Goal: Task Accomplishment & Management: Complete application form

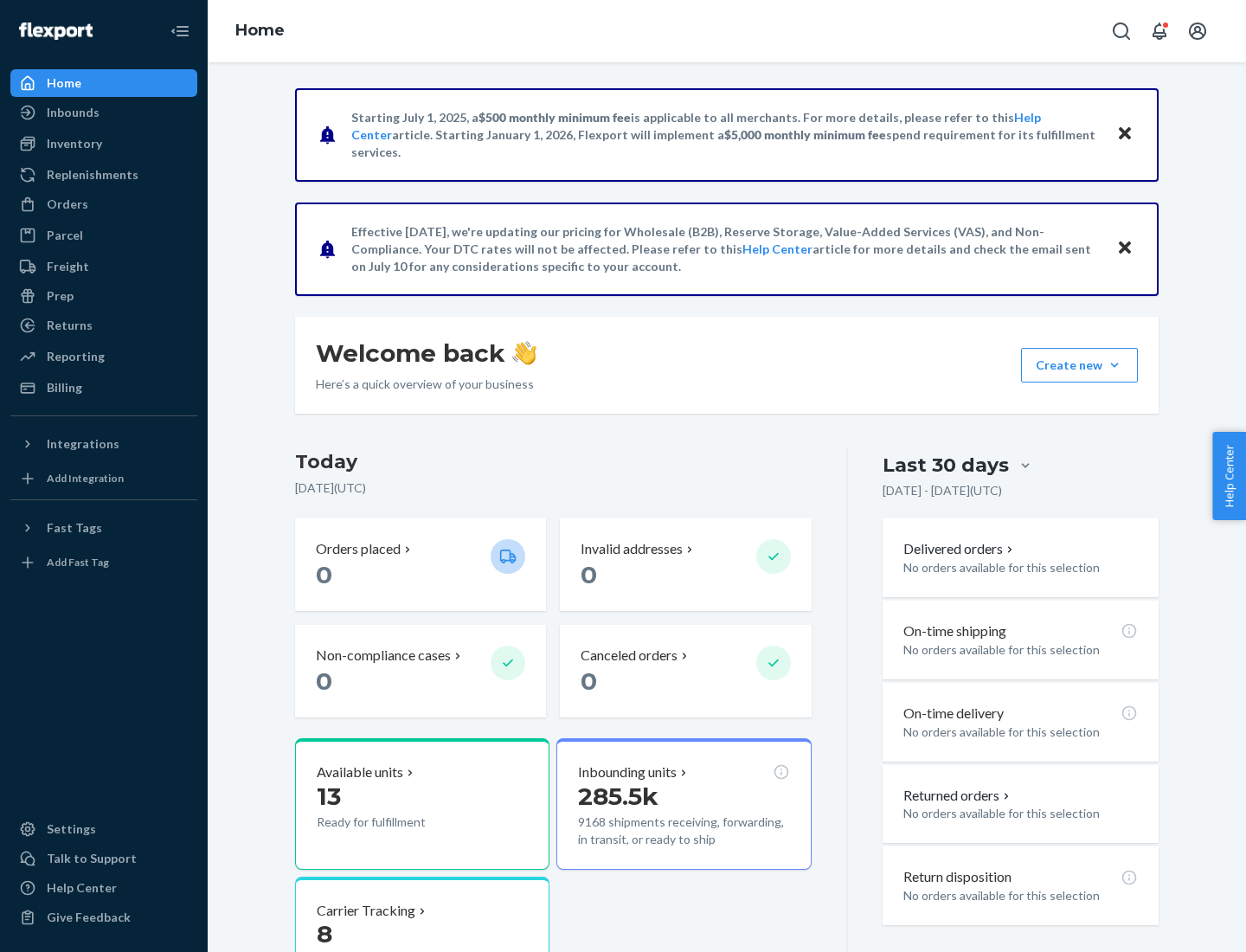
click at [1115, 366] on button "Create new Create new inbound Create new order Create new product" at bounding box center [1079, 366] width 117 height 35
click at [104, 113] on div "Inbounds" at bounding box center [104, 112] width 183 height 24
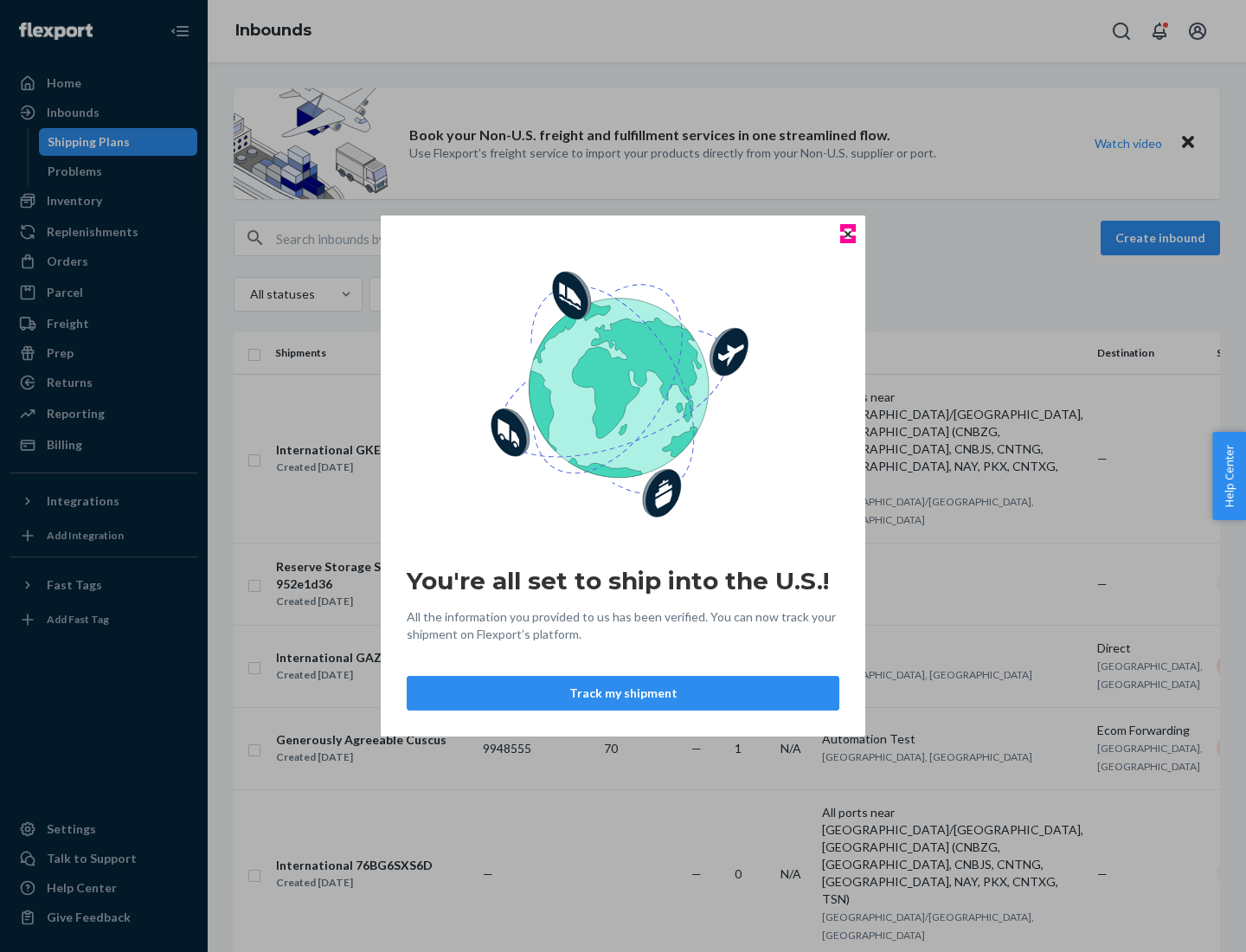
click at [847, 233] on icon "Close" at bounding box center [848, 233] width 7 height 7
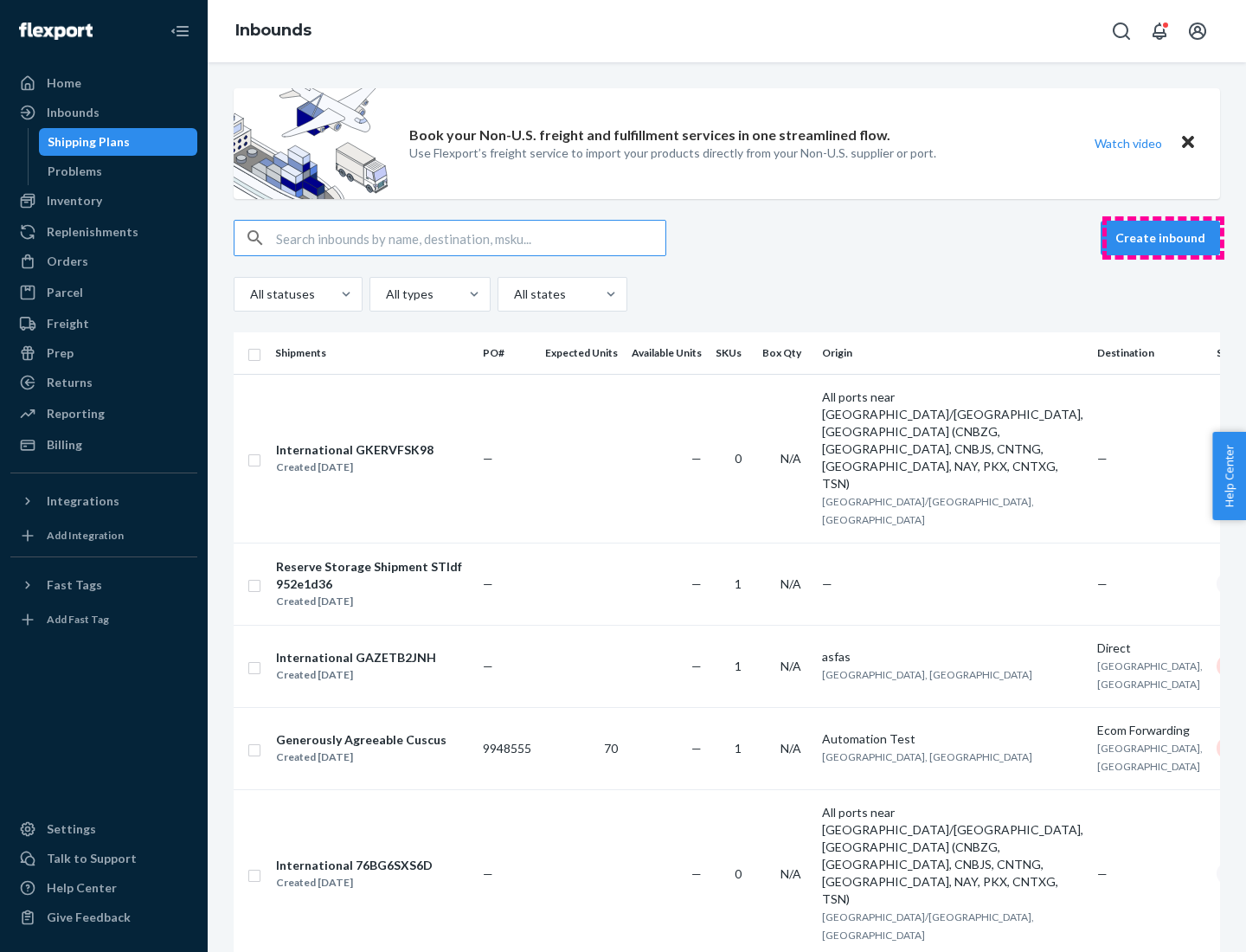
click at [1163, 238] on button "Create inbound" at bounding box center [1160, 238] width 120 height 35
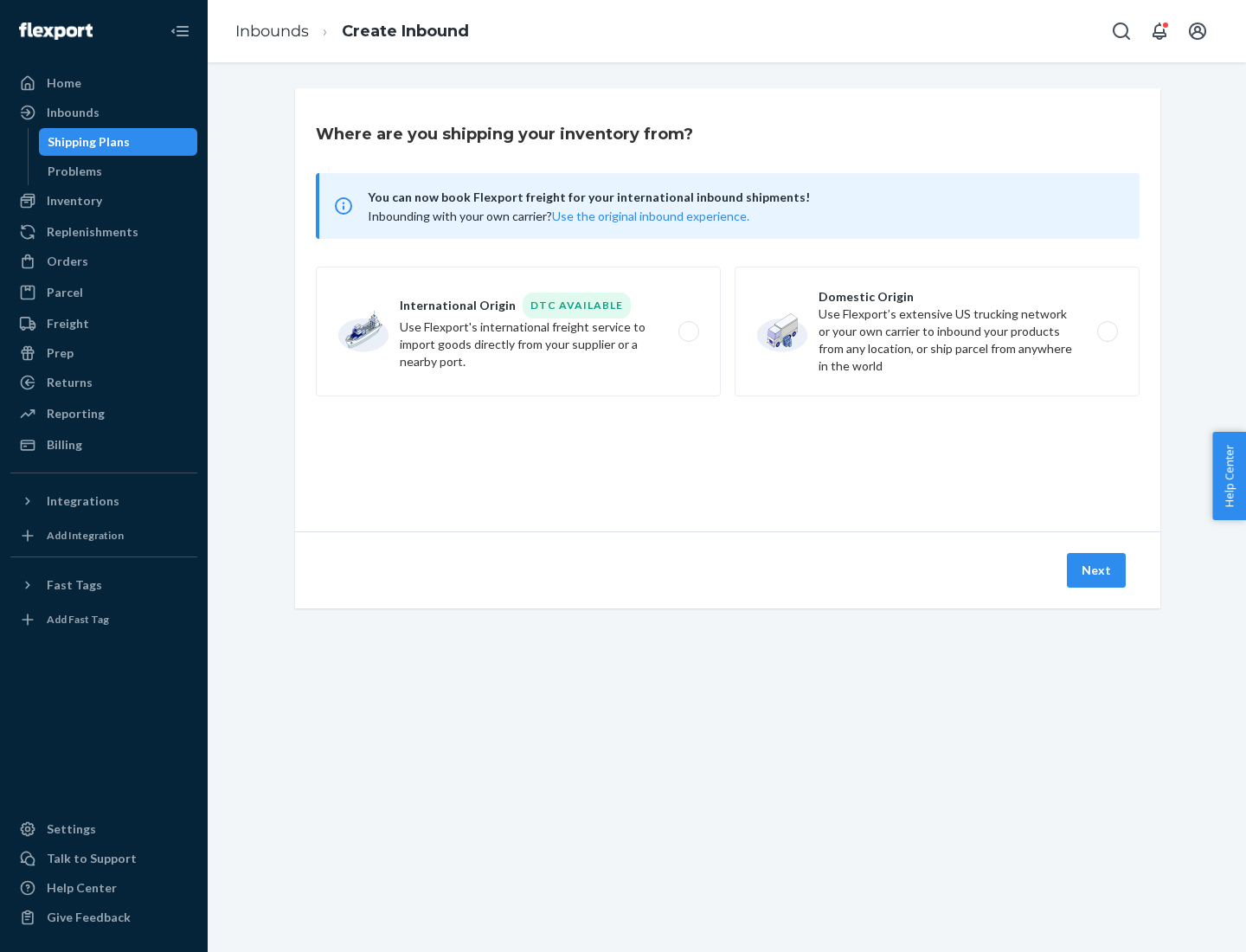
click at [937, 332] on label "Domestic Origin Use Flexport’s extensive US trucking network or your own carrie…" at bounding box center [937, 331] width 405 height 130
click at [1107, 332] on input "Domestic Origin Use Flexport’s extensive US trucking network or your own carrie…" at bounding box center [1113, 332] width 12 height 12
radio input "true"
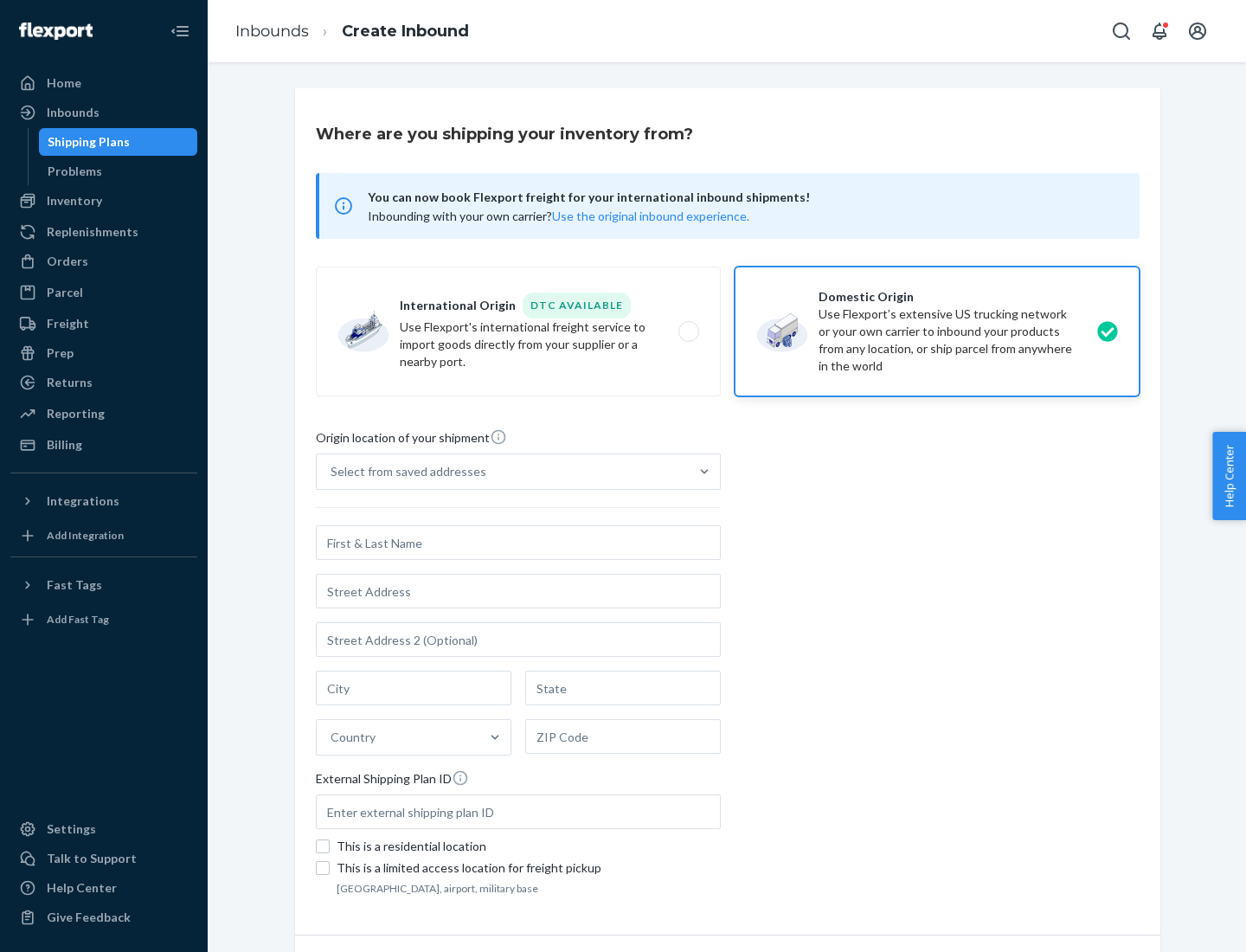
click at [502, 472] on div "Select from saved addresses" at bounding box center [502, 472] width 372 height 35
click at [333, 472] on input "Select from saved addresses" at bounding box center [332, 472] width 2 height 17
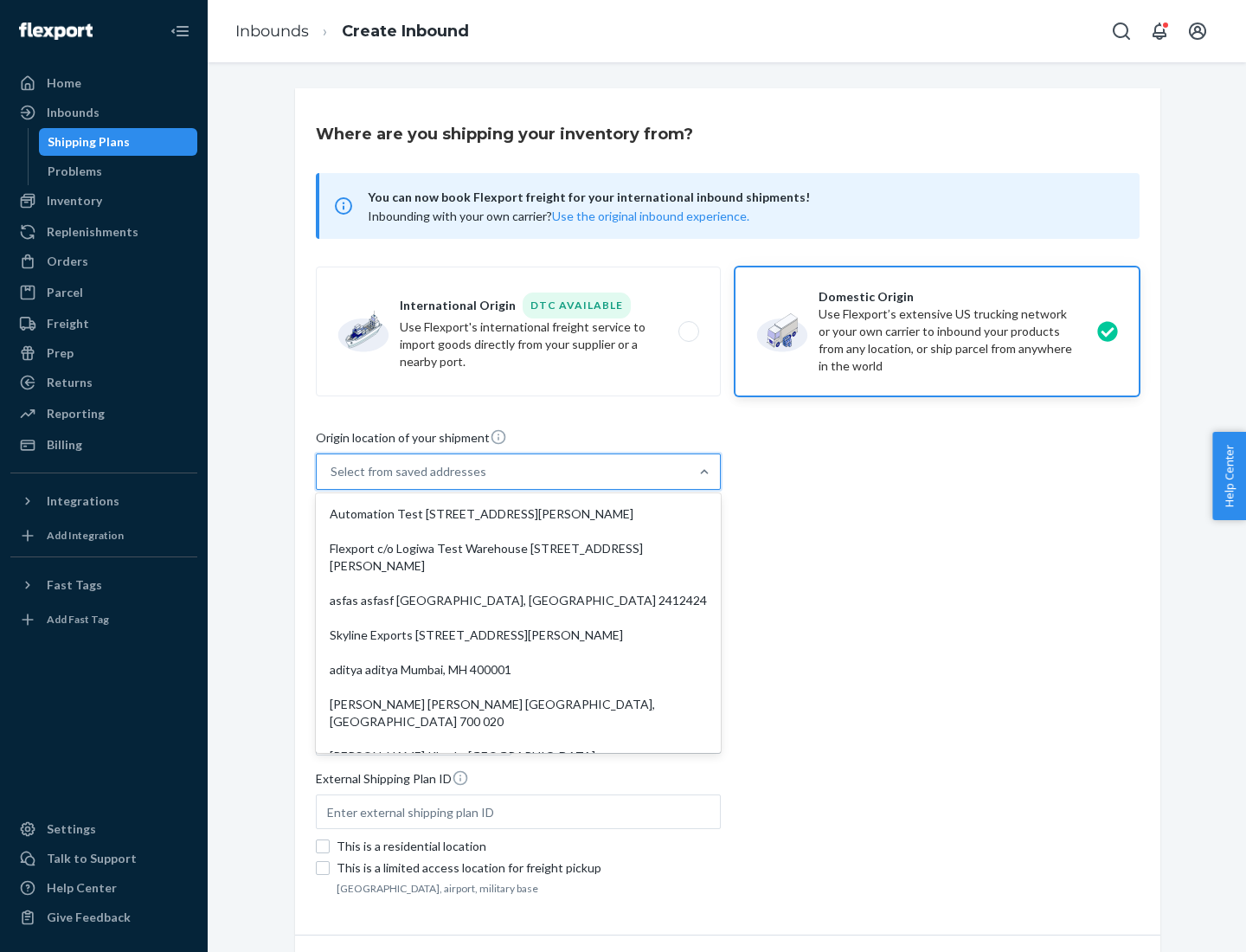
scroll to position [7, 0]
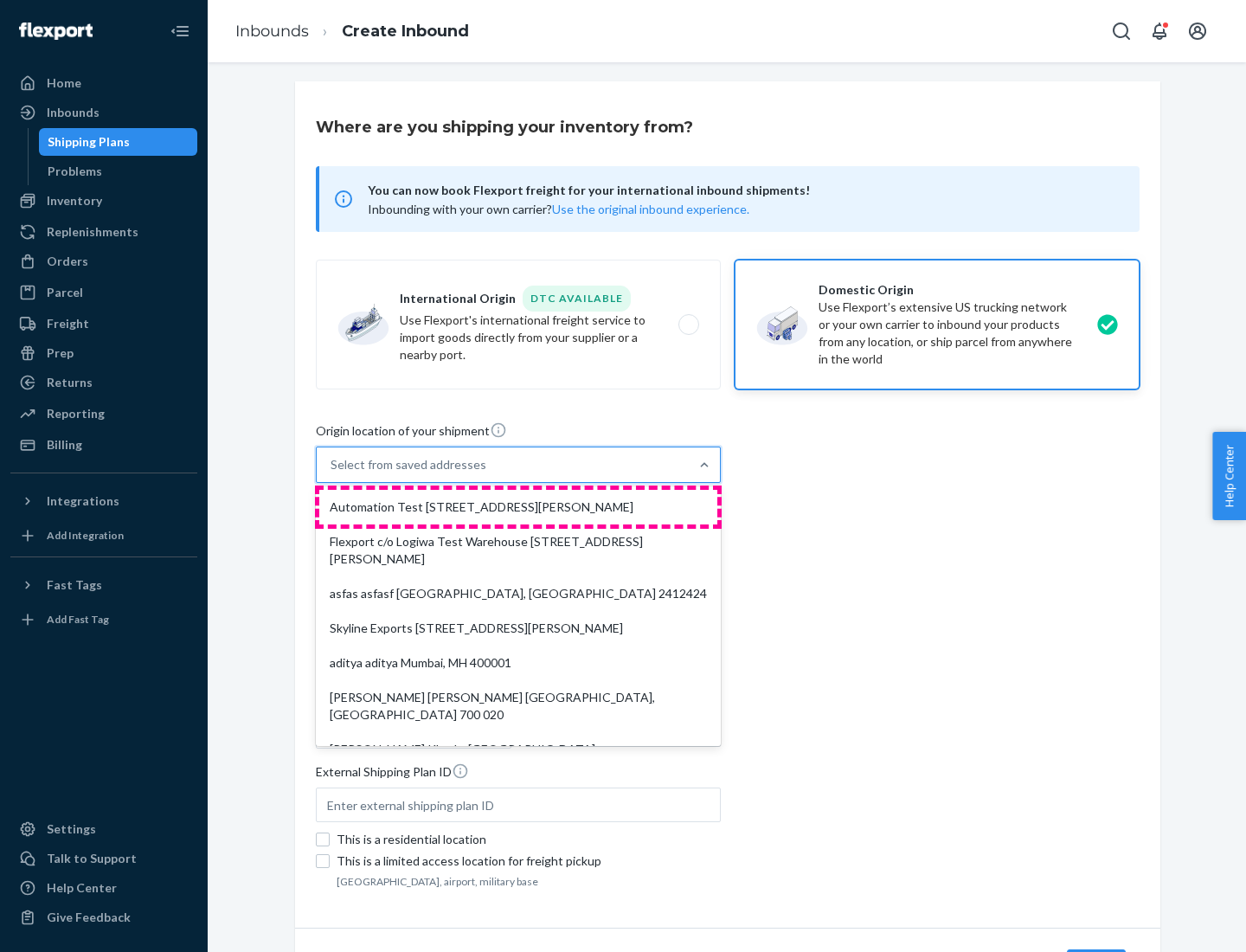
click at [518, 507] on div "Automation Test [STREET_ADDRESS][PERSON_NAME]" at bounding box center [518, 507] width 398 height 35
click at [333, 474] on input "option Automation Test [STREET_ADDRESS][PERSON_NAME]. 9 results available. Use …" at bounding box center [332, 465] width 2 height 17
type input "Automation Test"
type input "9th Floor"
type input "[GEOGRAPHIC_DATA]"
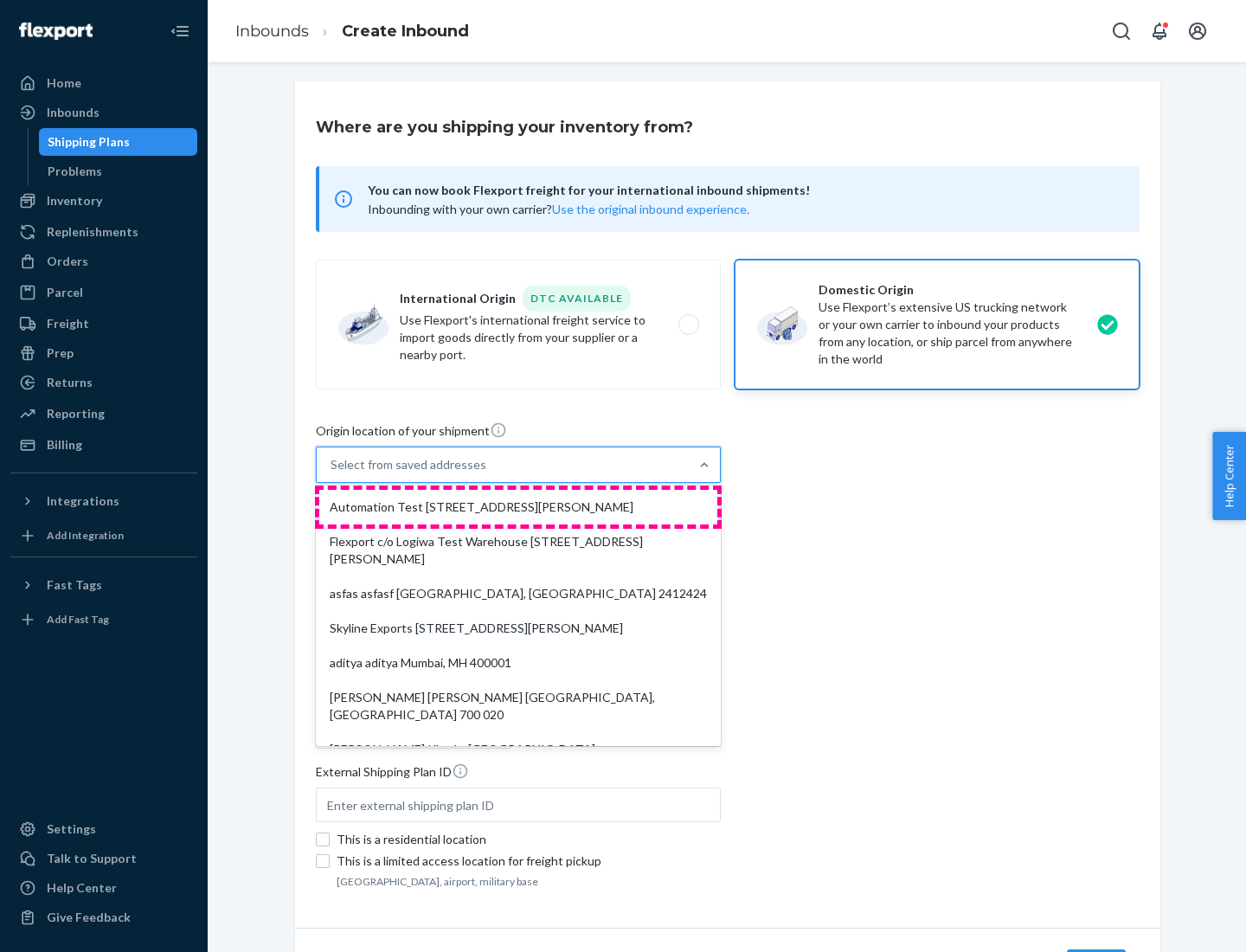
type input "CA"
type input "94104"
type input "[STREET_ADDRESS][PERSON_NAME]"
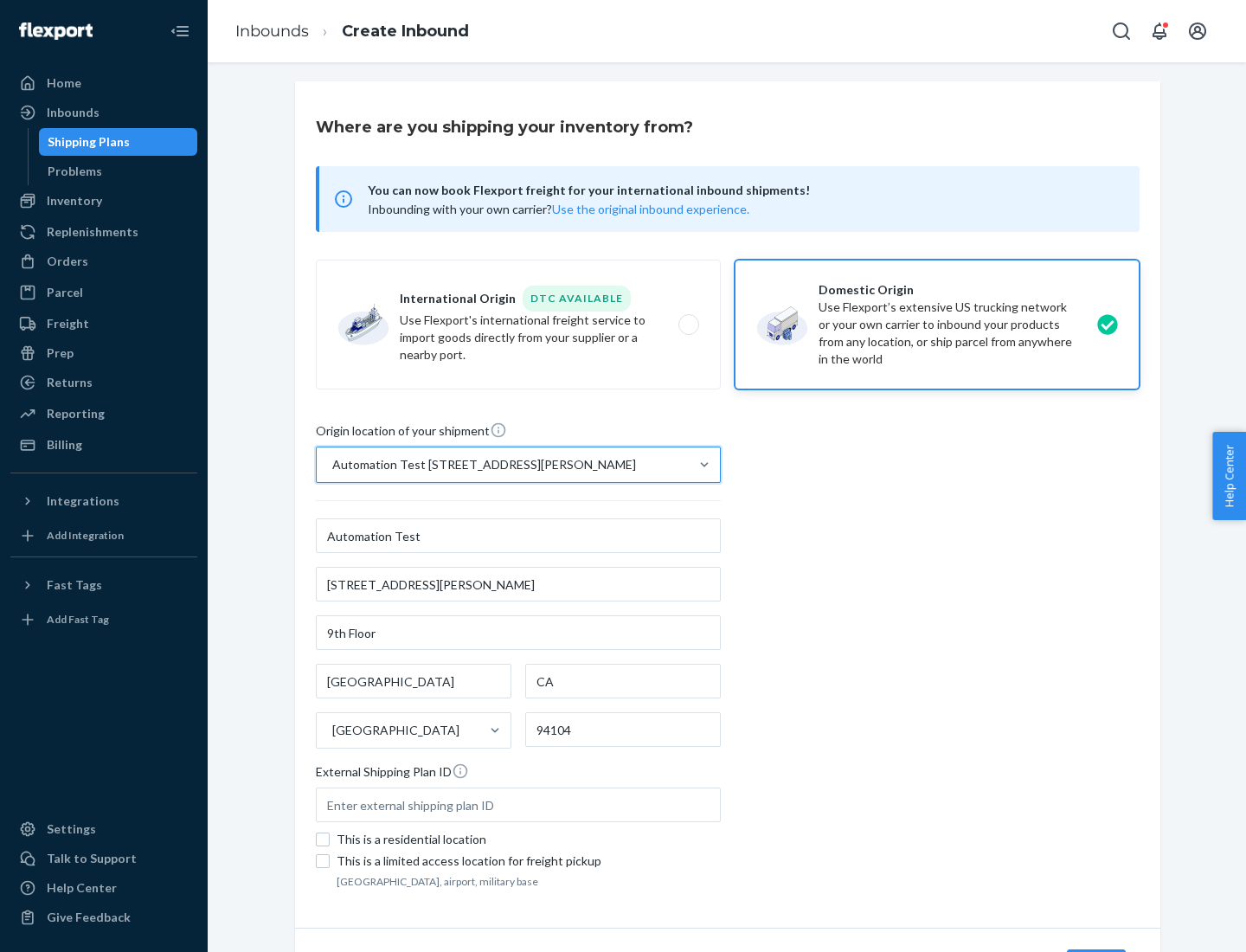
scroll to position [101, 0]
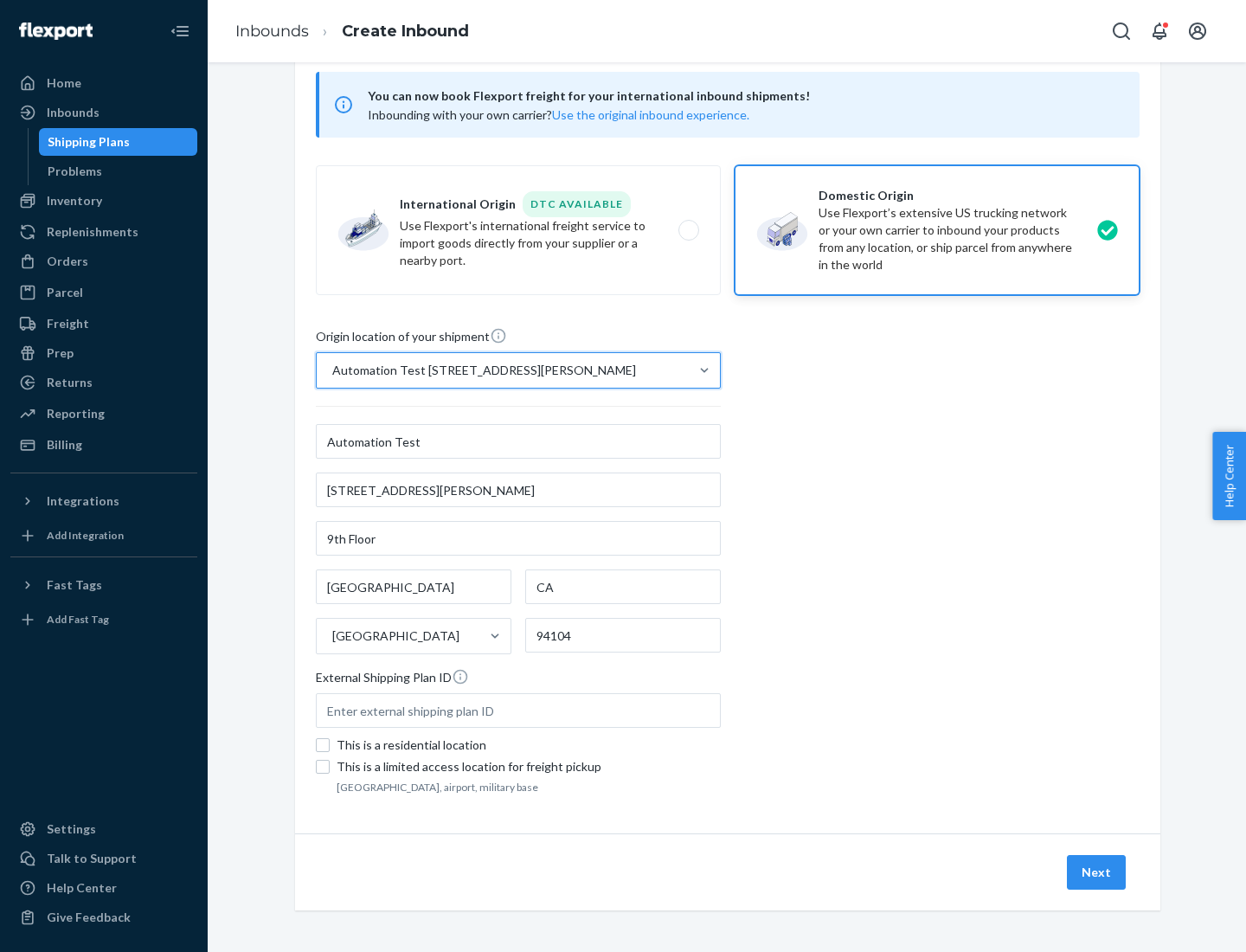
click at [1097, 872] on button "Next" at bounding box center [1096, 872] width 59 height 35
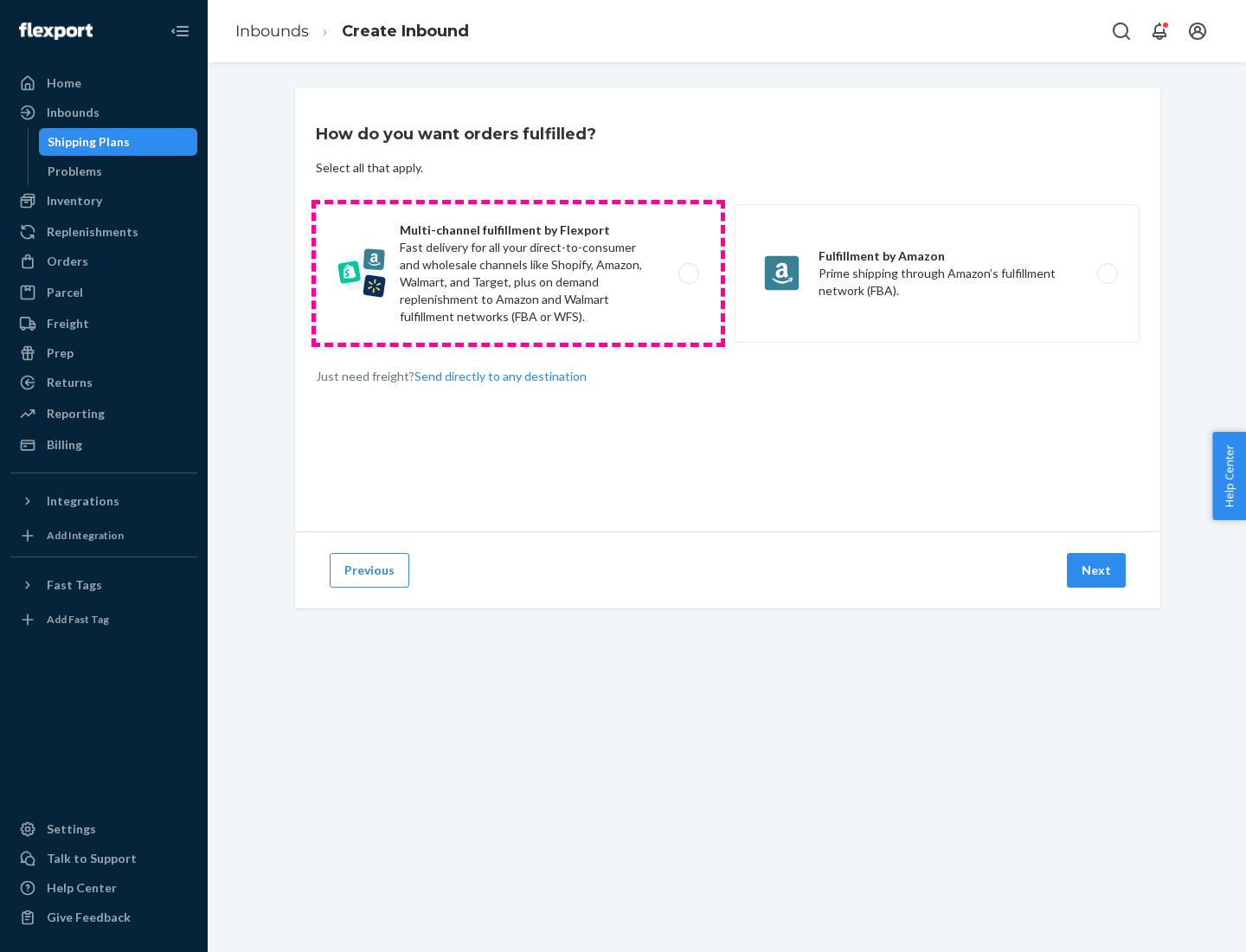
click at [518, 274] on label "Multi-channel fulfillment by Flexport Fast delivery for all your direct-to-cons…" at bounding box center [518, 274] width 405 height 139
click at [688, 274] on input "Multi-channel fulfillment by Flexport Fast delivery for all your direct-to-cons…" at bounding box center [693, 274] width 12 height 12
radio input "true"
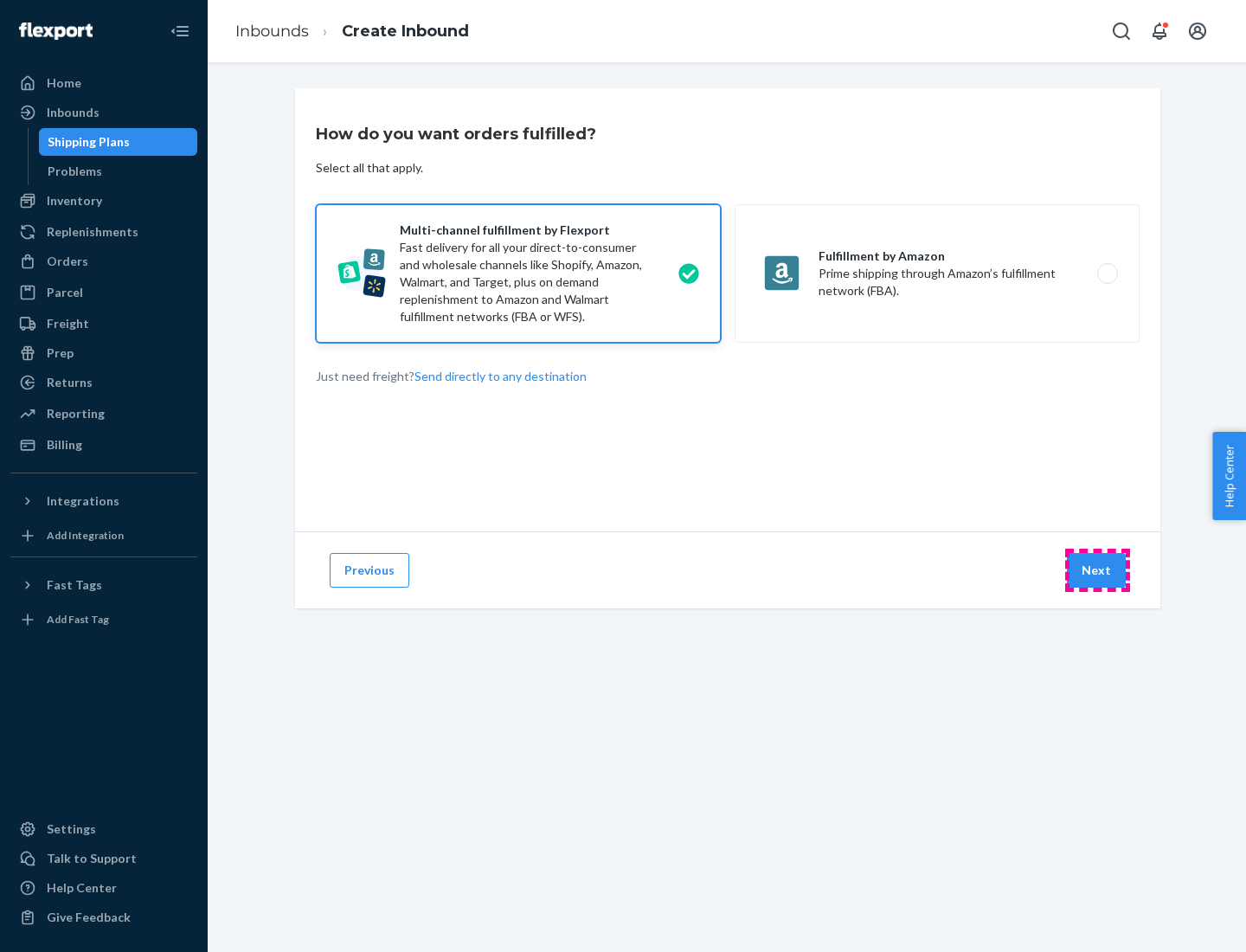
click at [1097, 570] on button "Next" at bounding box center [1096, 570] width 59 height 35
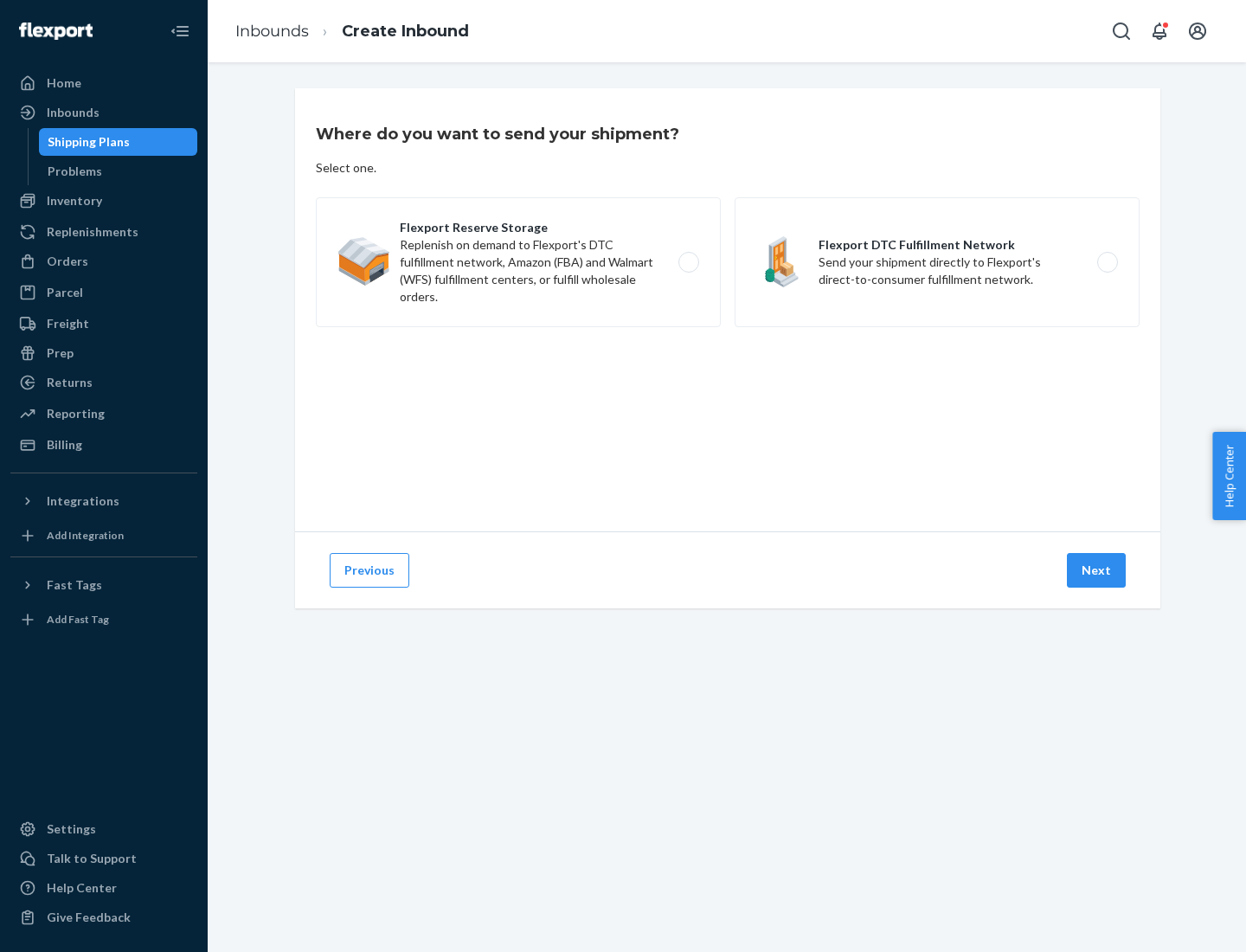
click at [518, 262] on label "Flexport Reserve Storage Replenish on demand to Flexport's DTC fulfillment netw…" at bounding box center [518, 262] width 405 height 130
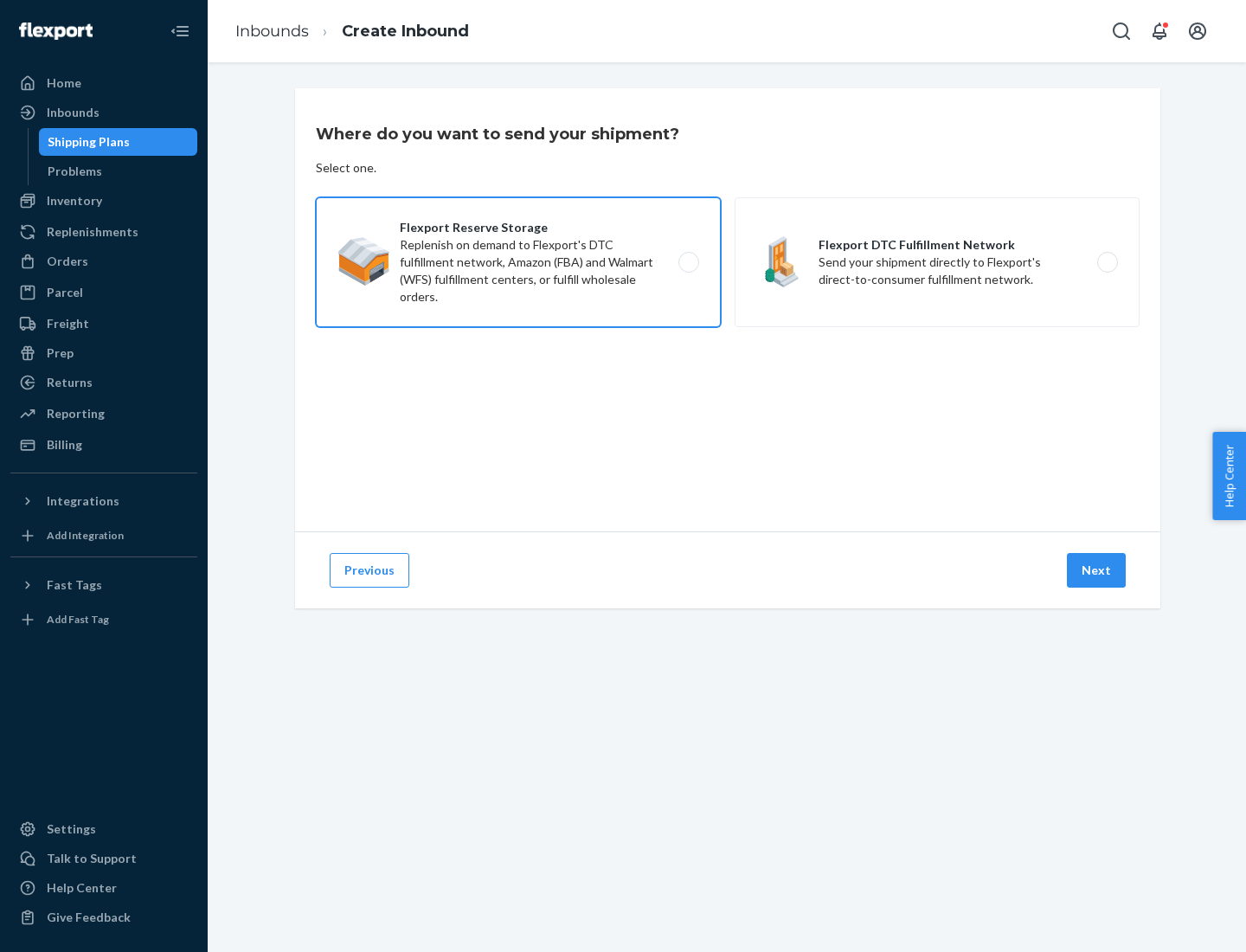
click at [688, 262] on input "Flexport Reserve Storage Replenish on demand to Flexport's DTC fulfillment netw…" at bounding box center [693, 262] width 12 height 12
radio input "true"
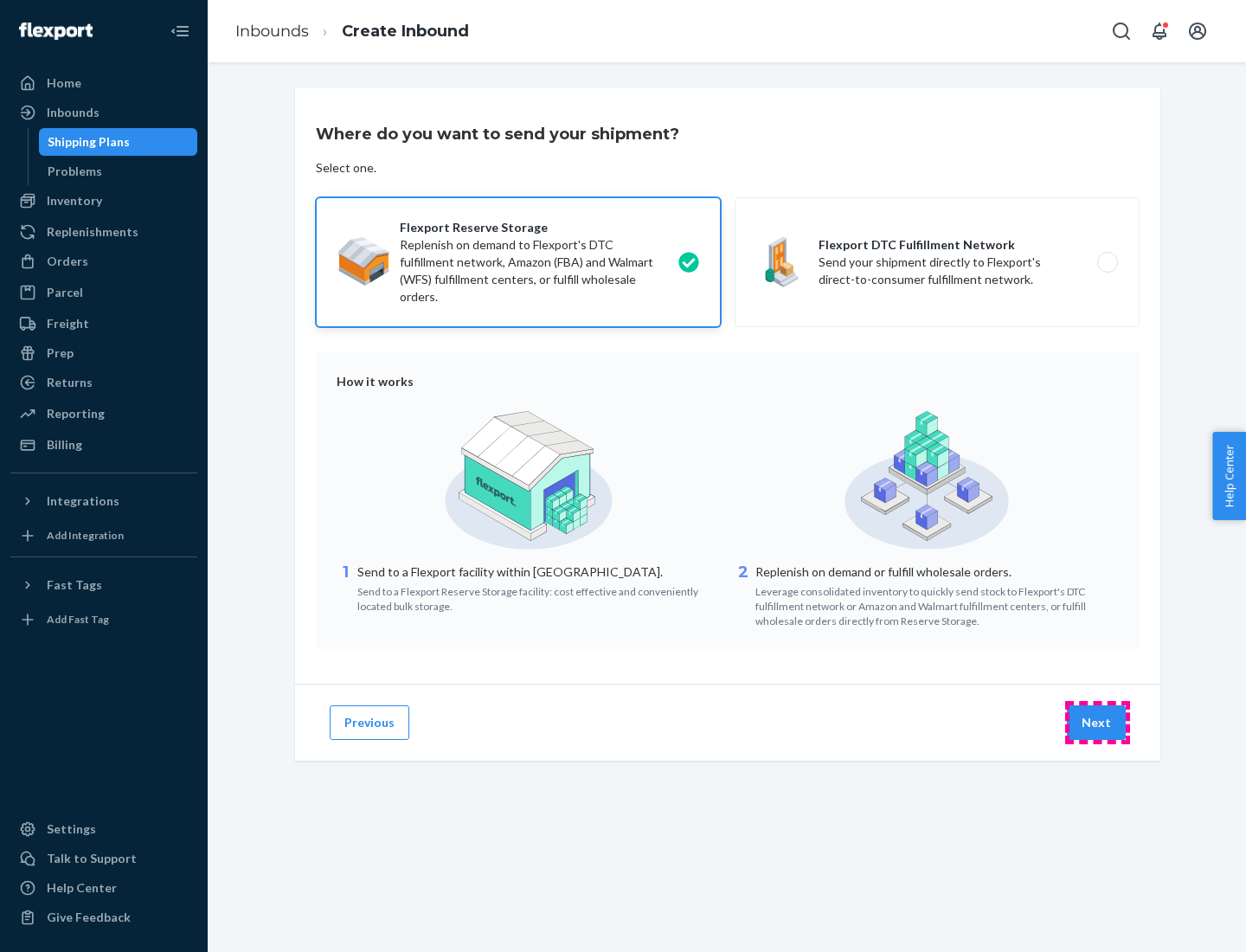
click at [1097, 722] on button "Next" at bounding box center [1096, 722] width 59 height 35
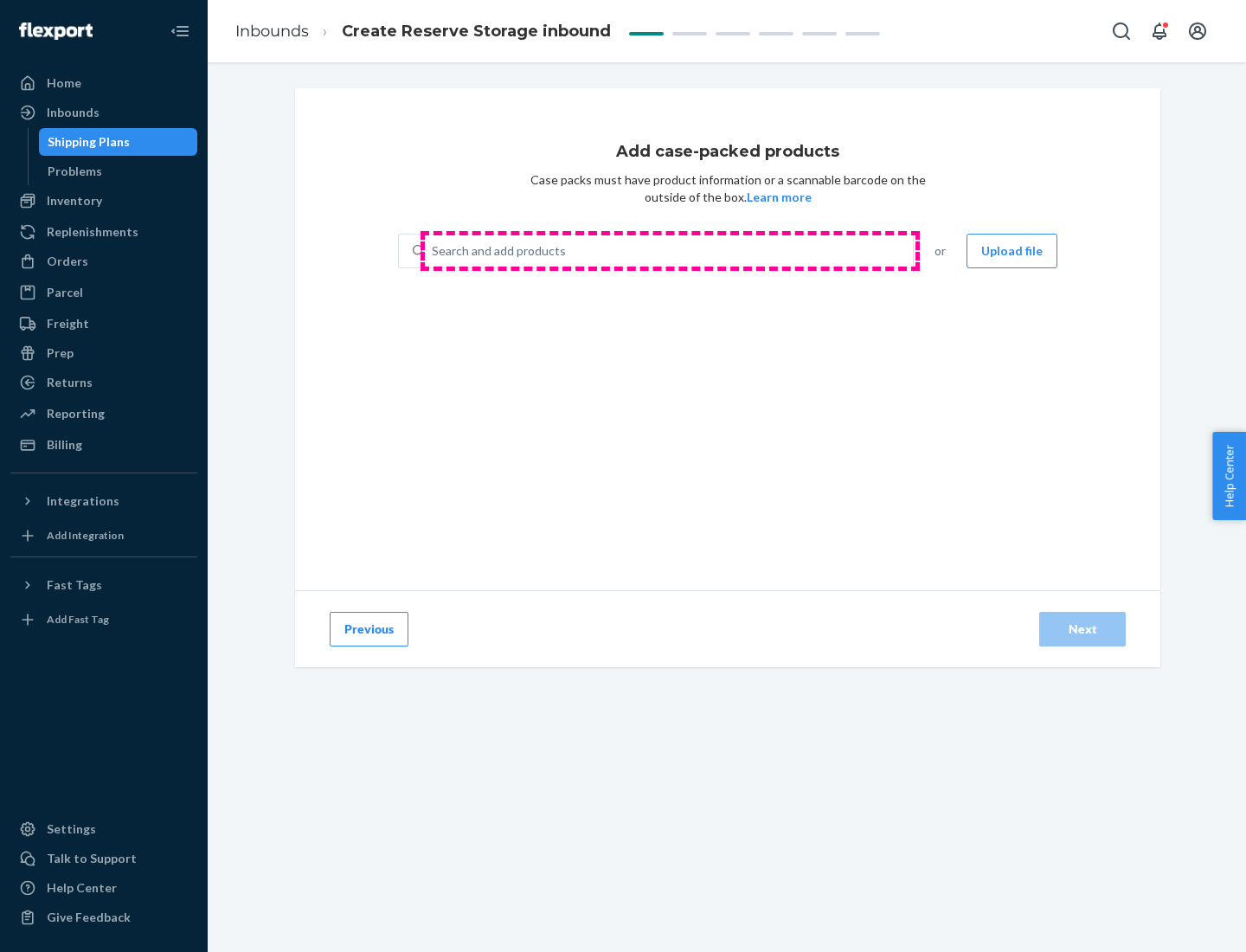
click at [669, 251] on div "Search and add products" at bounding box center [669, 251] width 488 height 31
click at [434, 251] on input "Search and add products" at bounding box center [433, 251] width 2 height 17
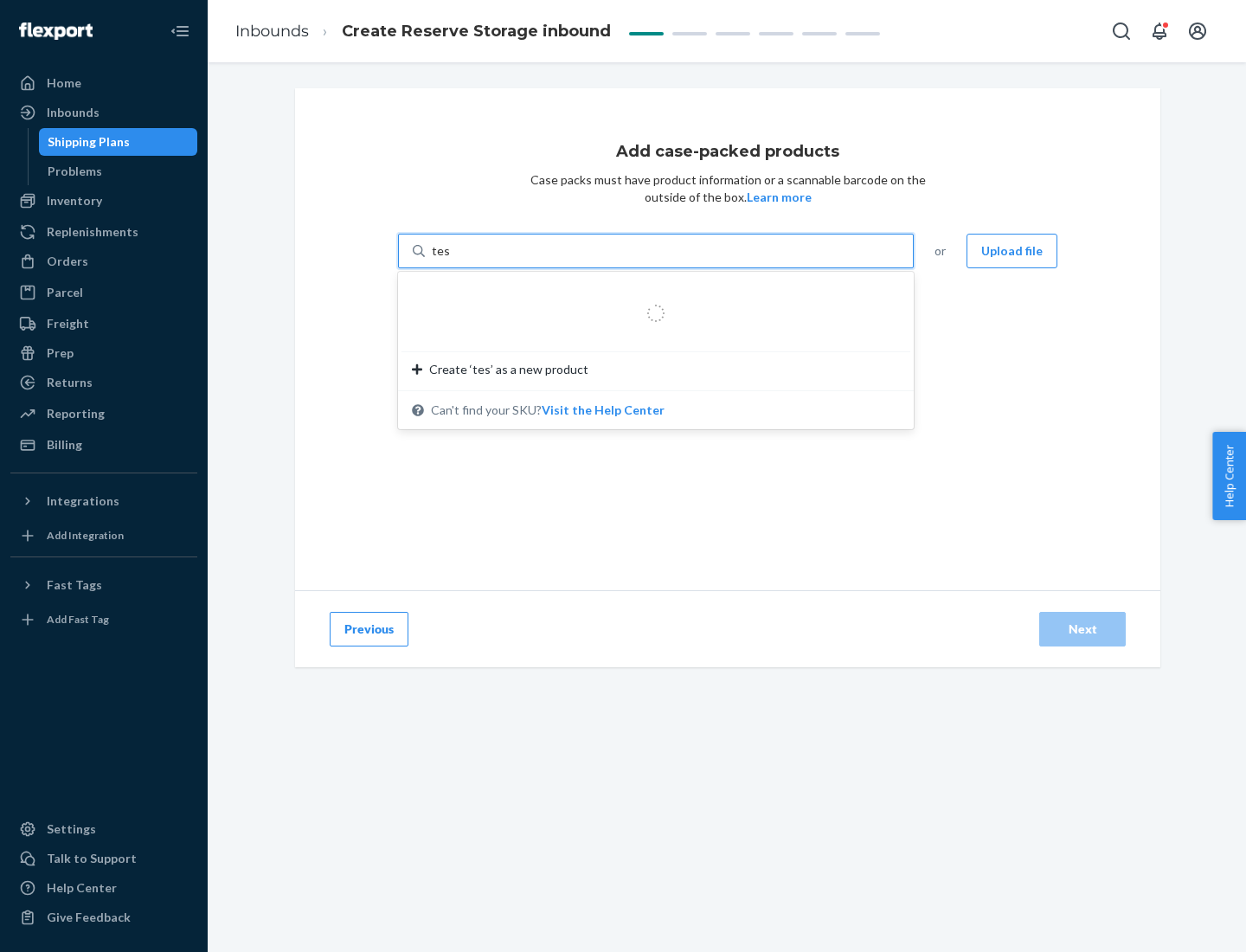
type input "test-syn"
click at [650, 292] on div "test - syn - test" at bounding box center [649, 292] width 474 height 17
click at [476, 259] on input "test-syn" at bounding box center [454, 251] width 45 height 17
type input "1"
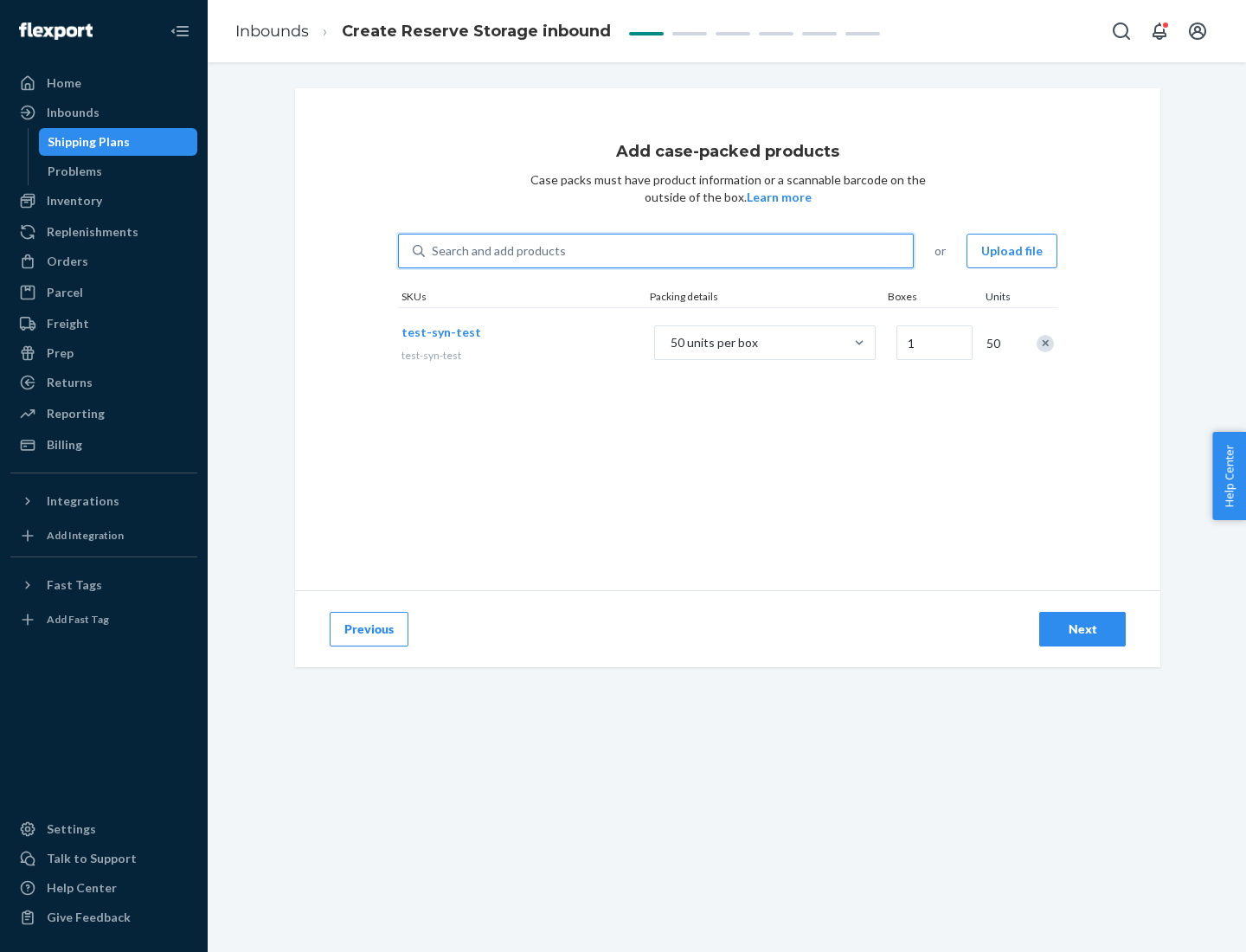
click at [1082, 629] on div "Next" at bounding box center [1082, 629] width 57 height 17
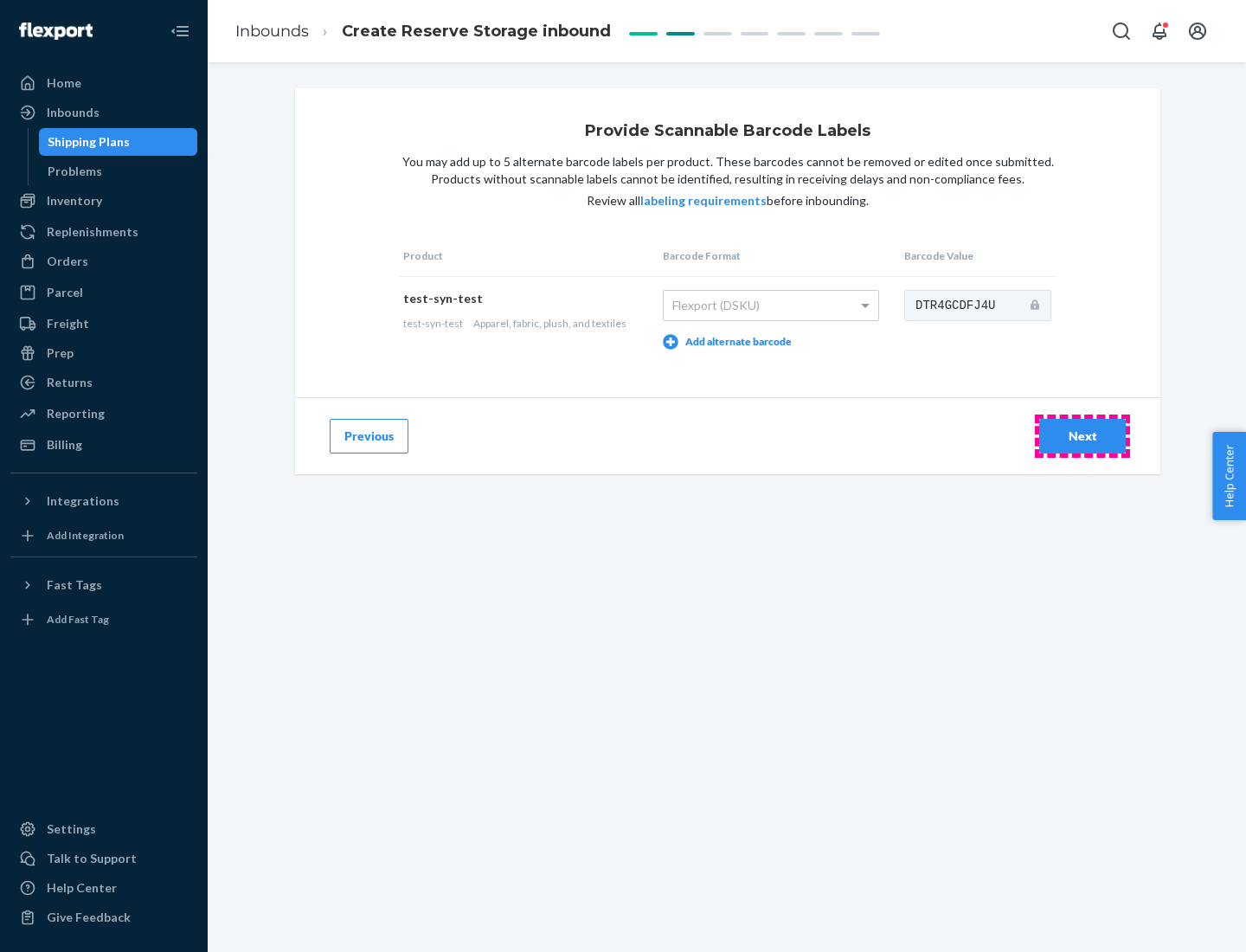
click at [1082, 435] on div "Next" at bounding box center [1082, 436] width 57 height 17
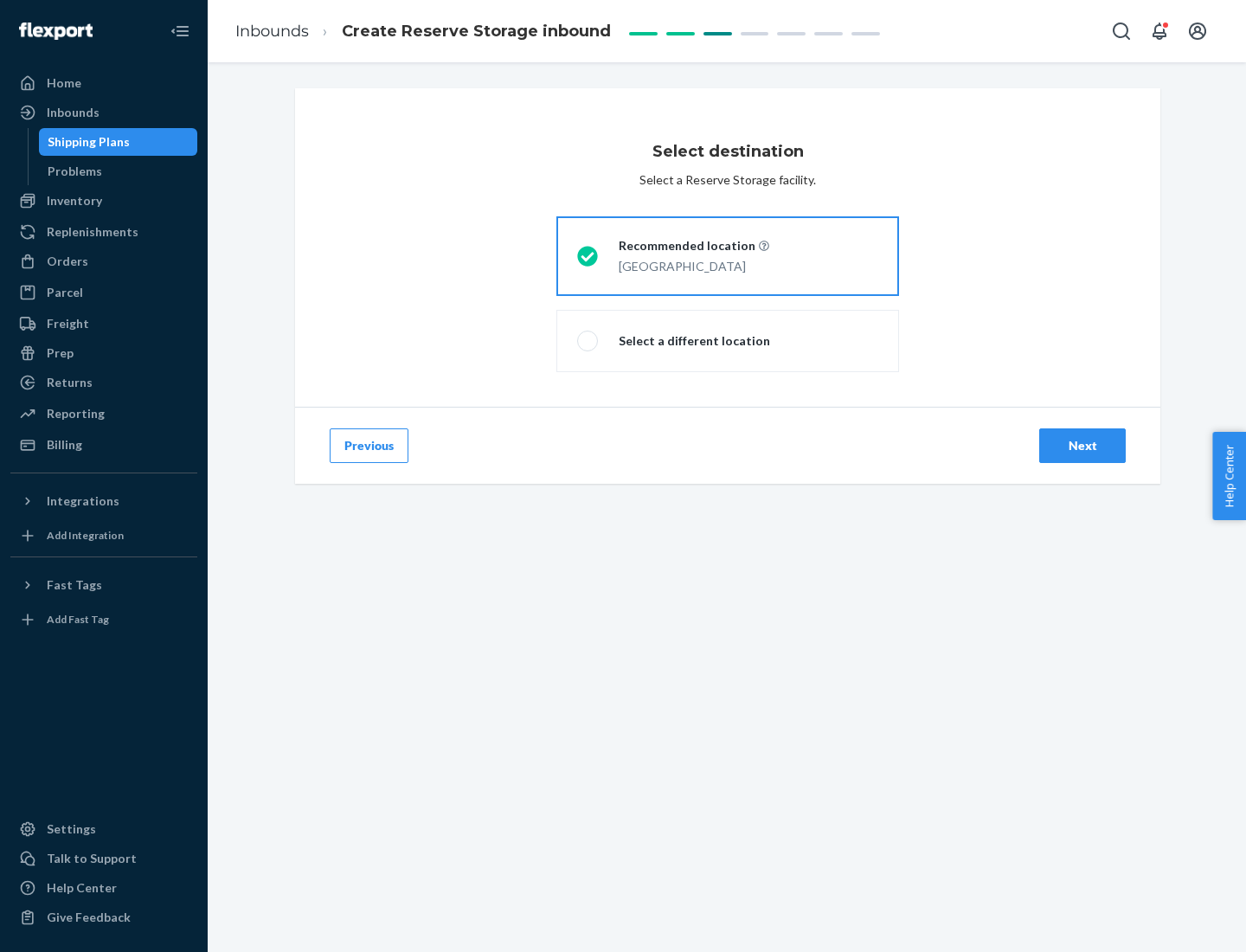
click at [1082, 446] on div "Next" at bounding box center [1082, 446] width 57 height 17
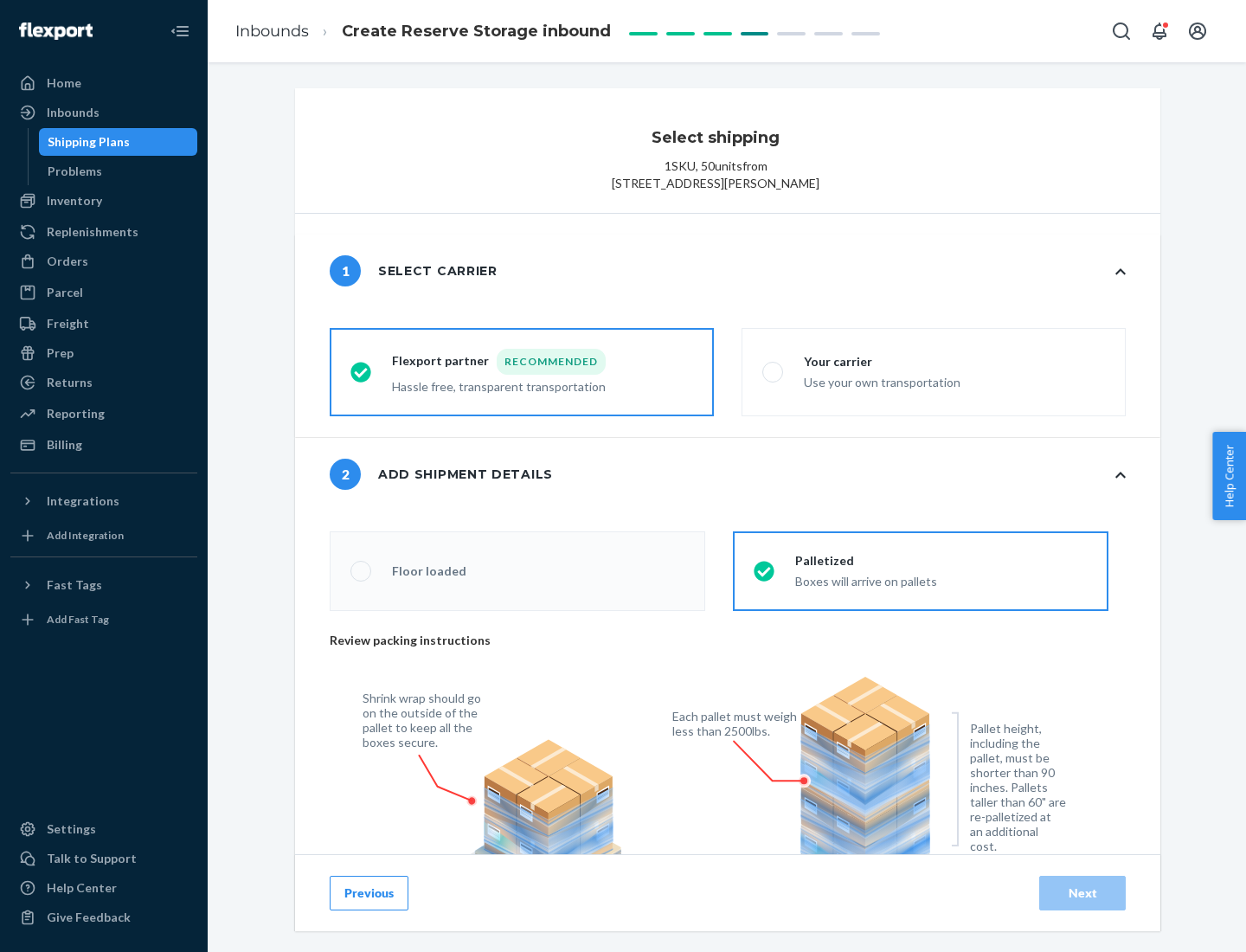
radio input "false"
type input "1"
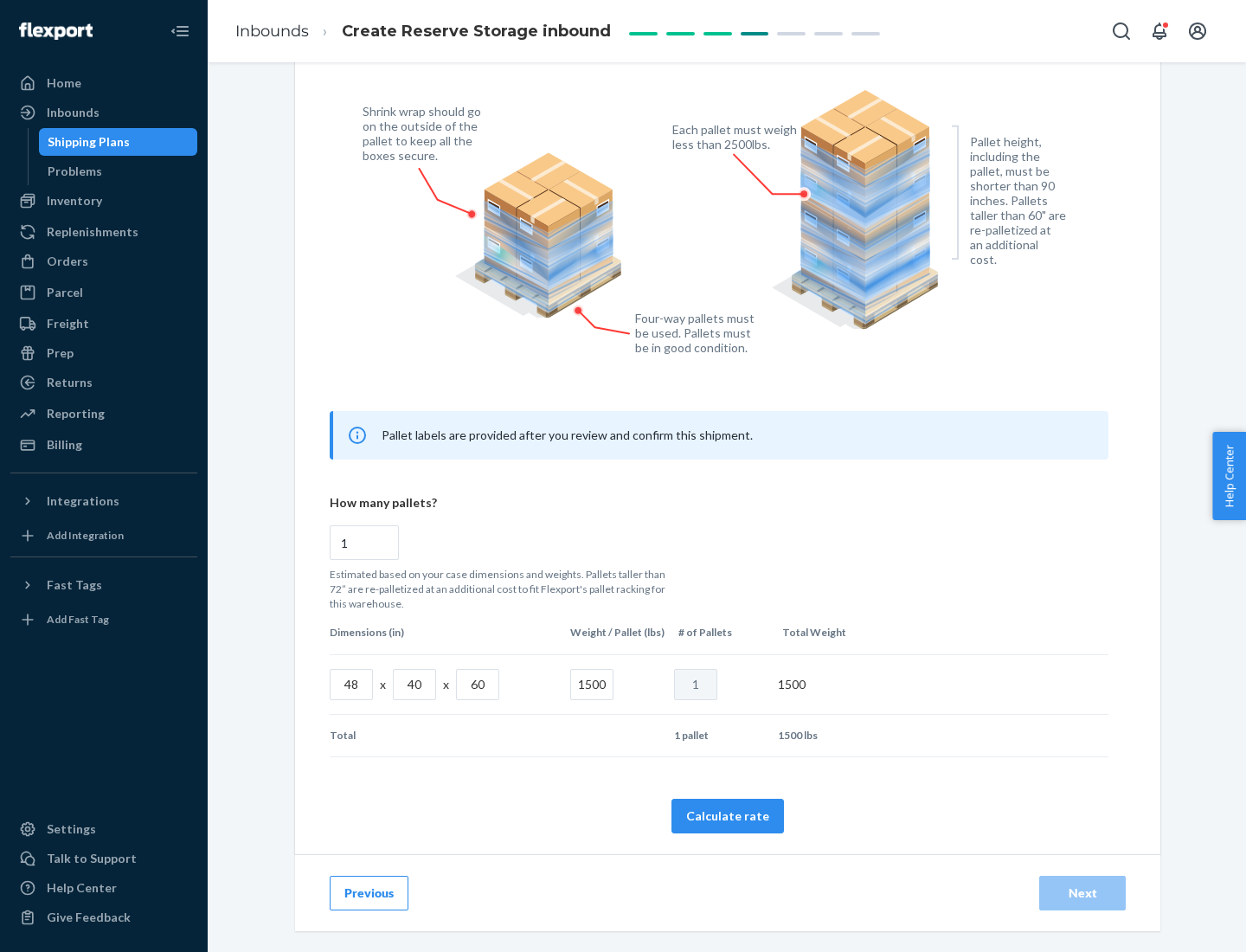
click at [728, 815] on button "Calculate rate" at bounding box center [727, 816] width 113 height 35
radio input "false"
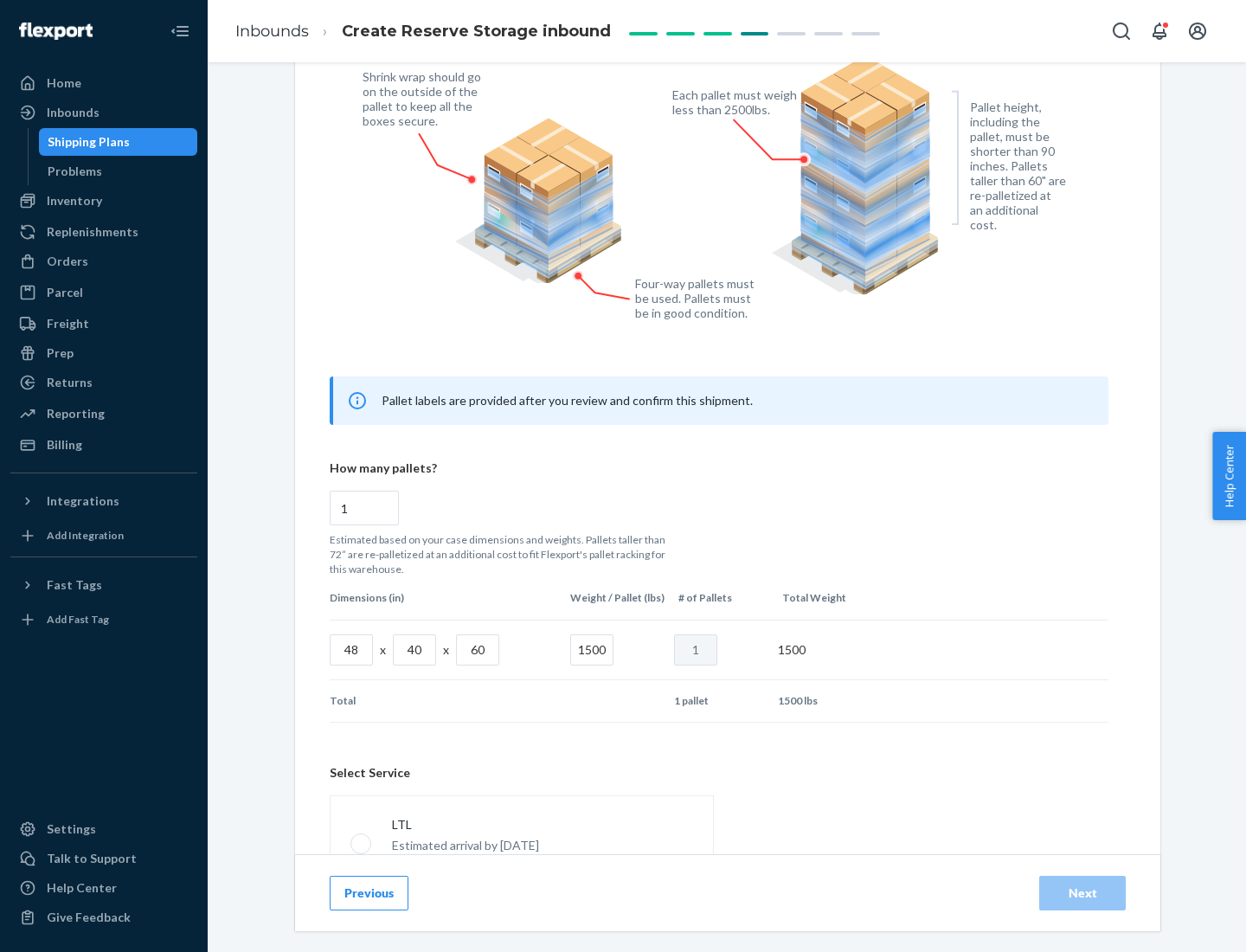
scroll to position [765, 0]
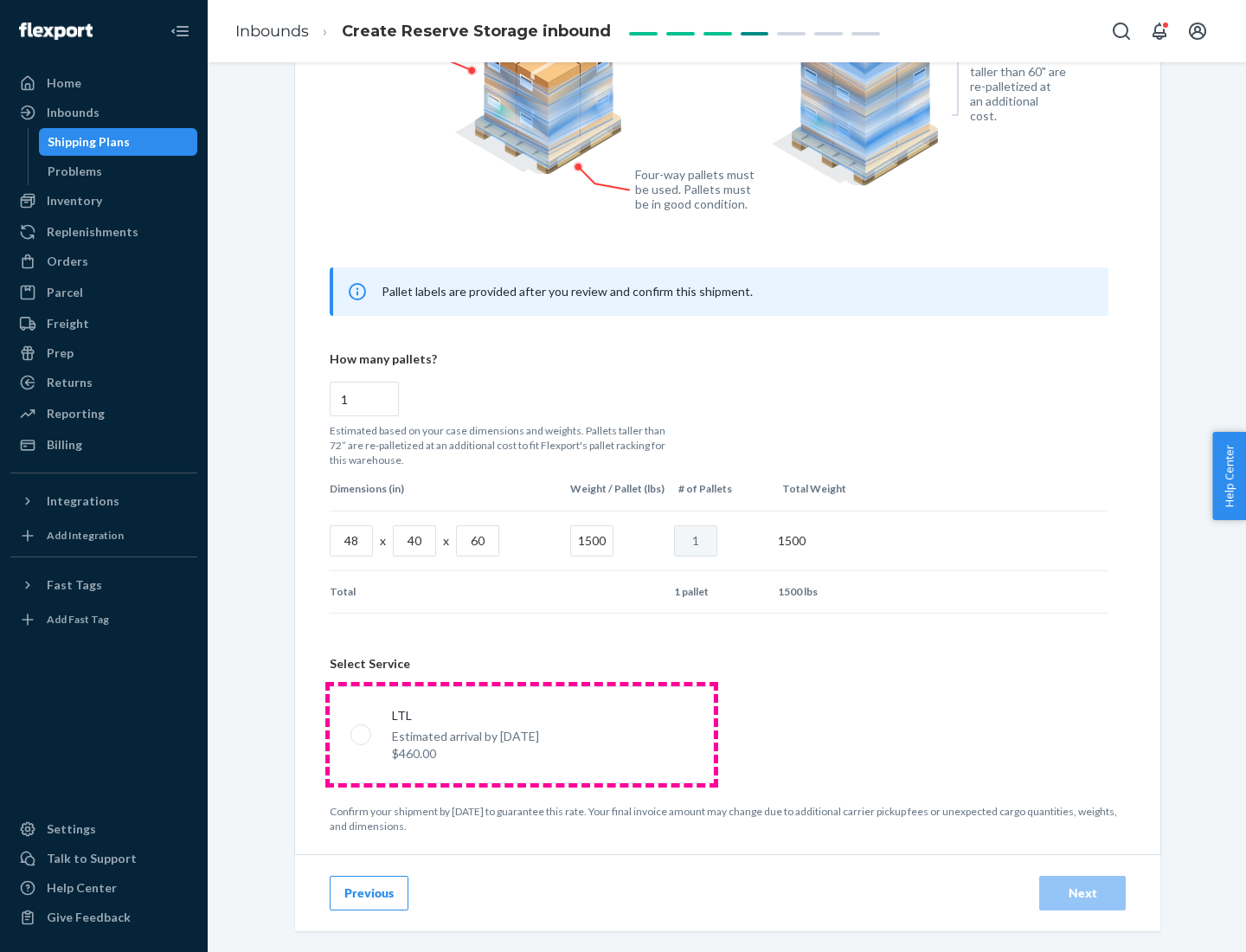
click at [521, 734] on p "Estimated arrival by [DATE]" at bounding box center [465, 737] width 148 height 17
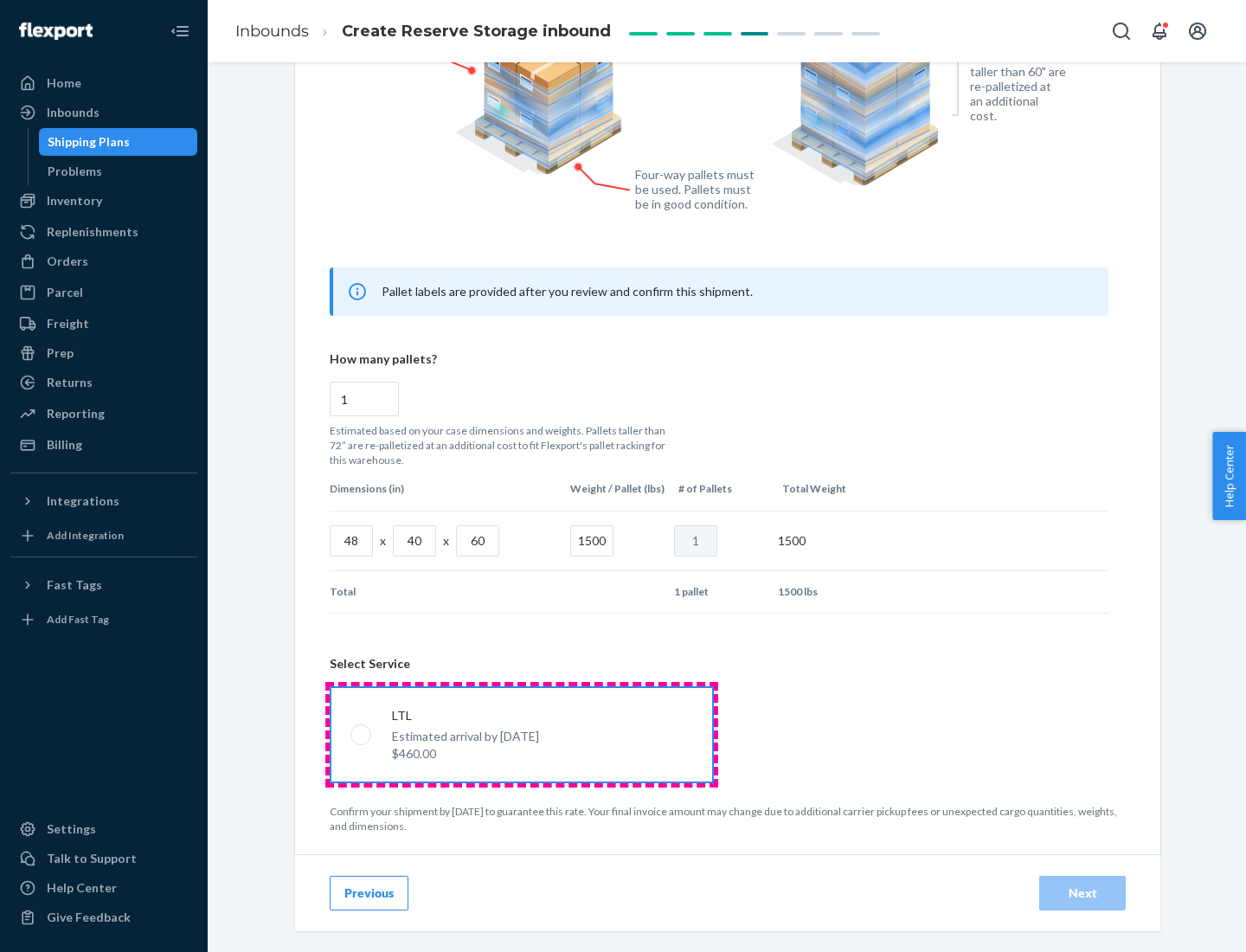
click at [362, 734] on input "LTL Estimated arrival by [DATE] $460.00" at bounding box center [356, 734] width 12 height 12
radio input "true"
radio input "false"
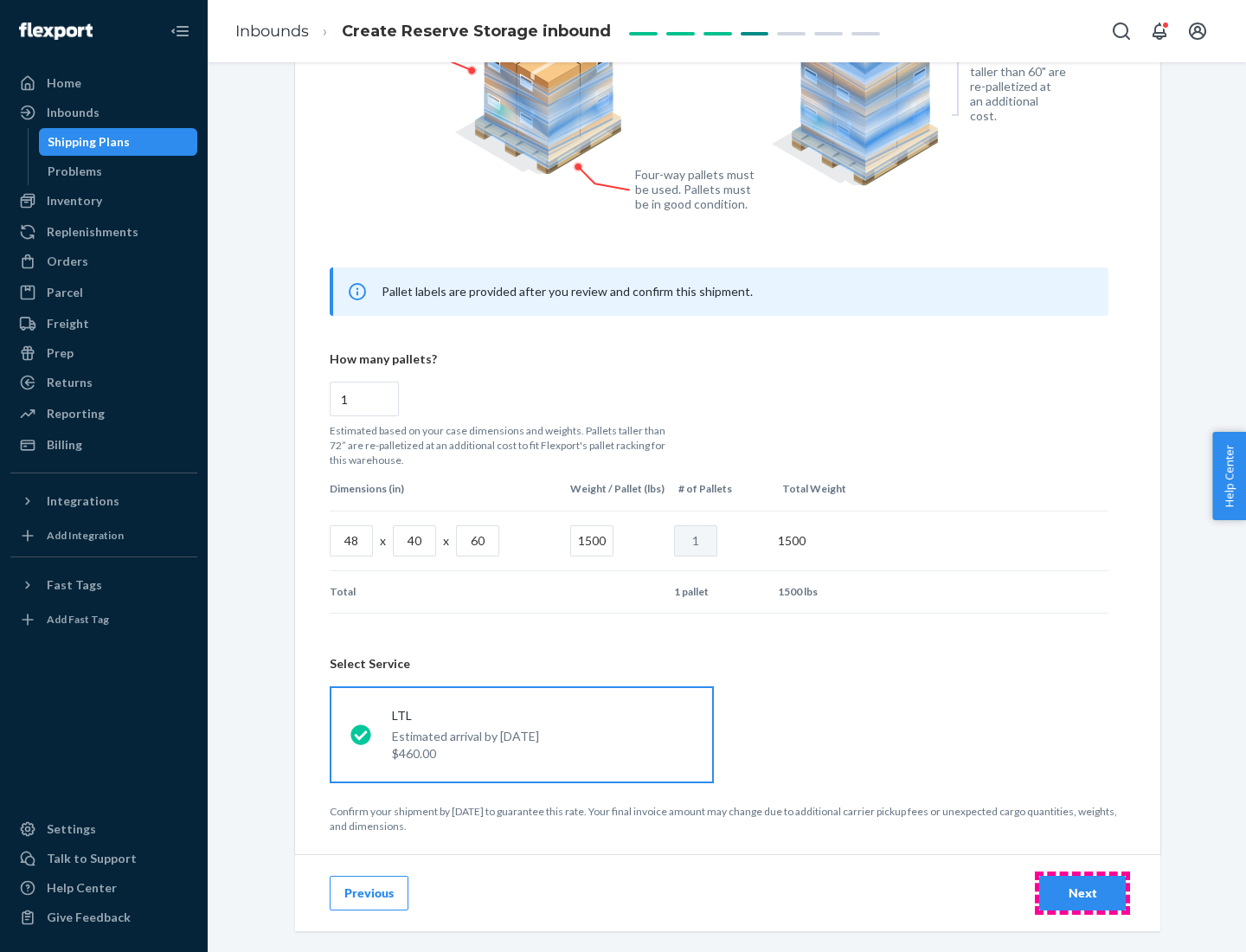
click at [1082, 892] on div "Next" at bounding box center [1082, 893] width 57 height 17
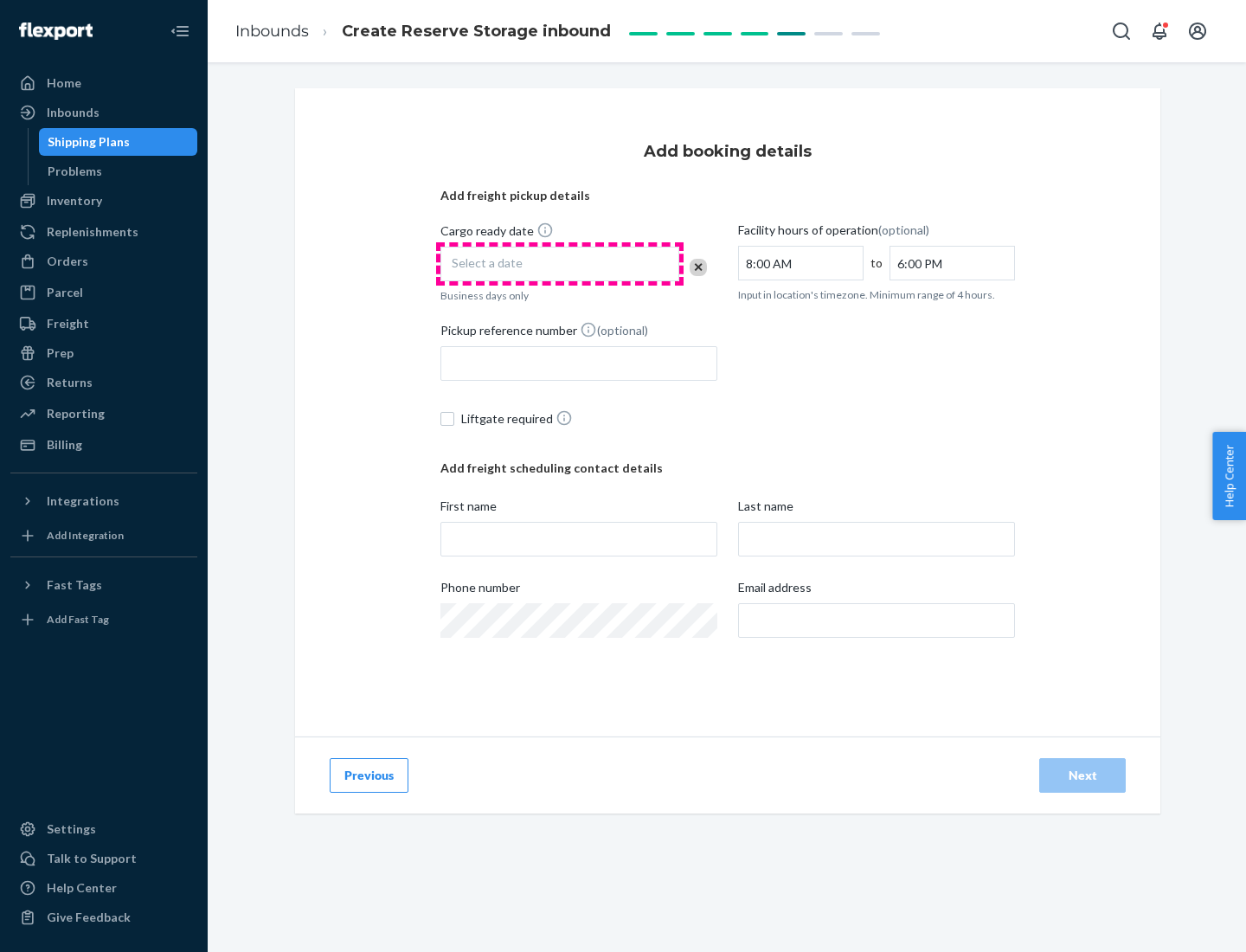
click at [560, 264] on div "Select a date" at bounding box center [560, 264] width 239 height 35
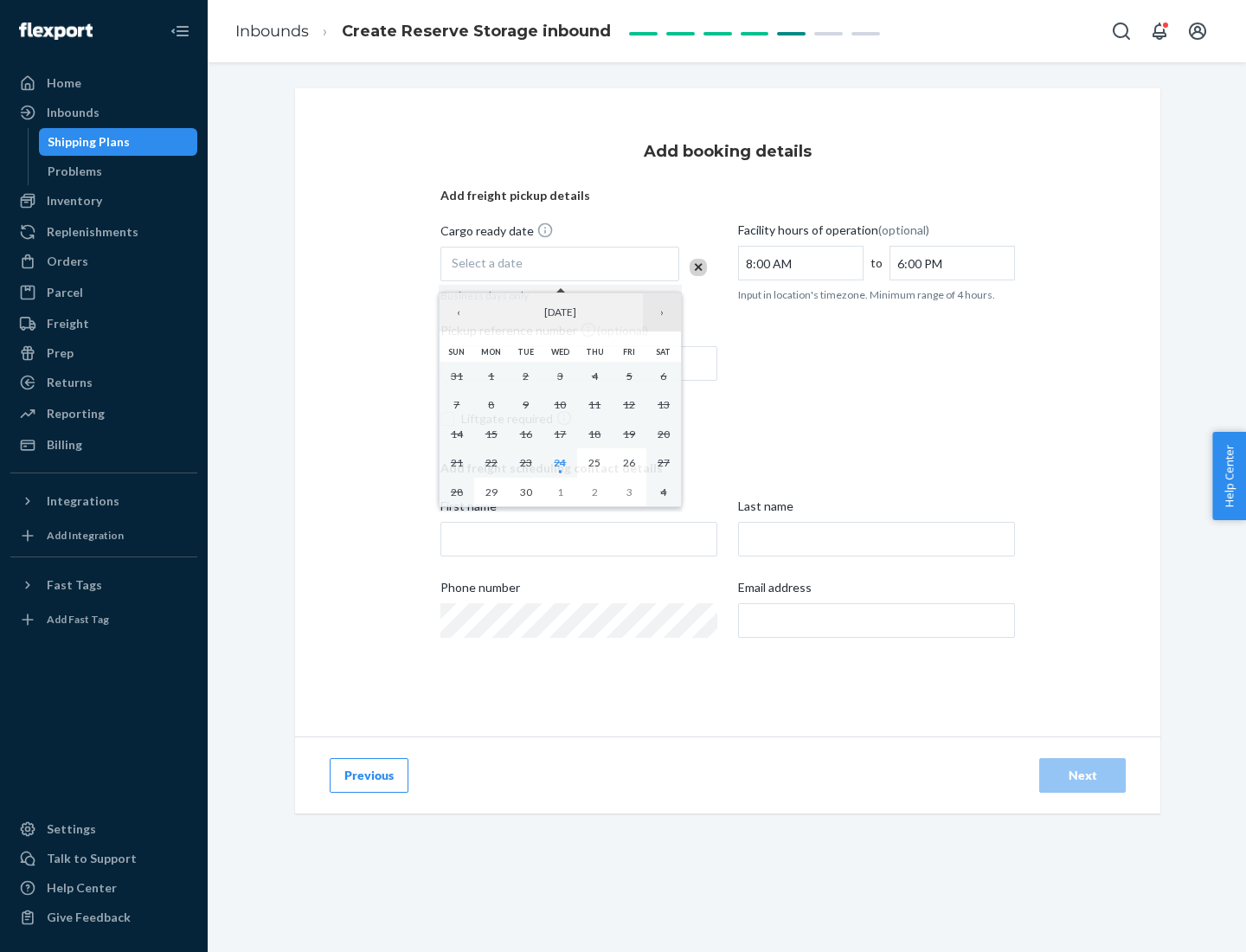
click at [662, 313] on button "›" at bounding box center [662, 312] width 38 height 38
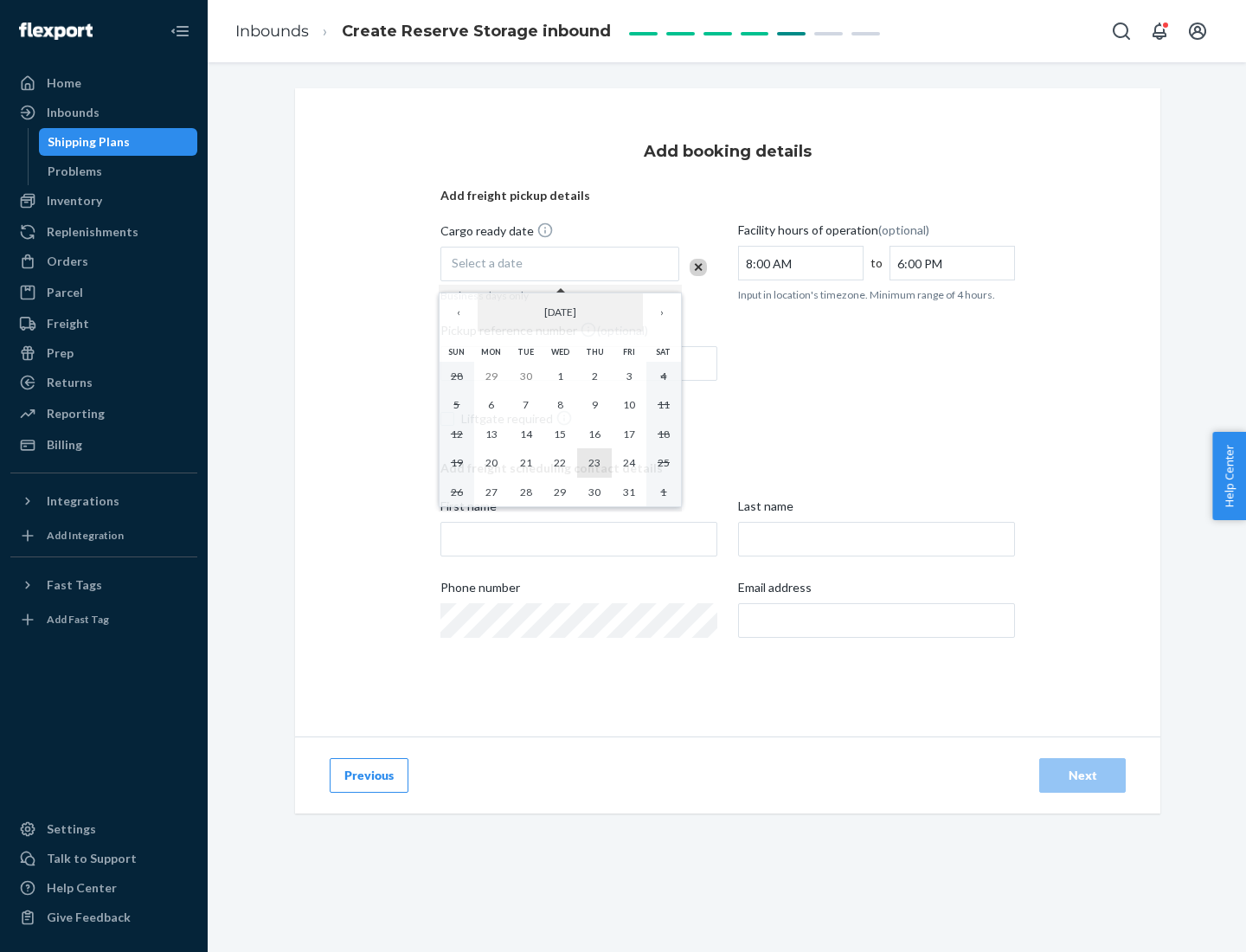
click at [594, 462] on abbr "23" at bounding box center [594, 462] width 13 height 13
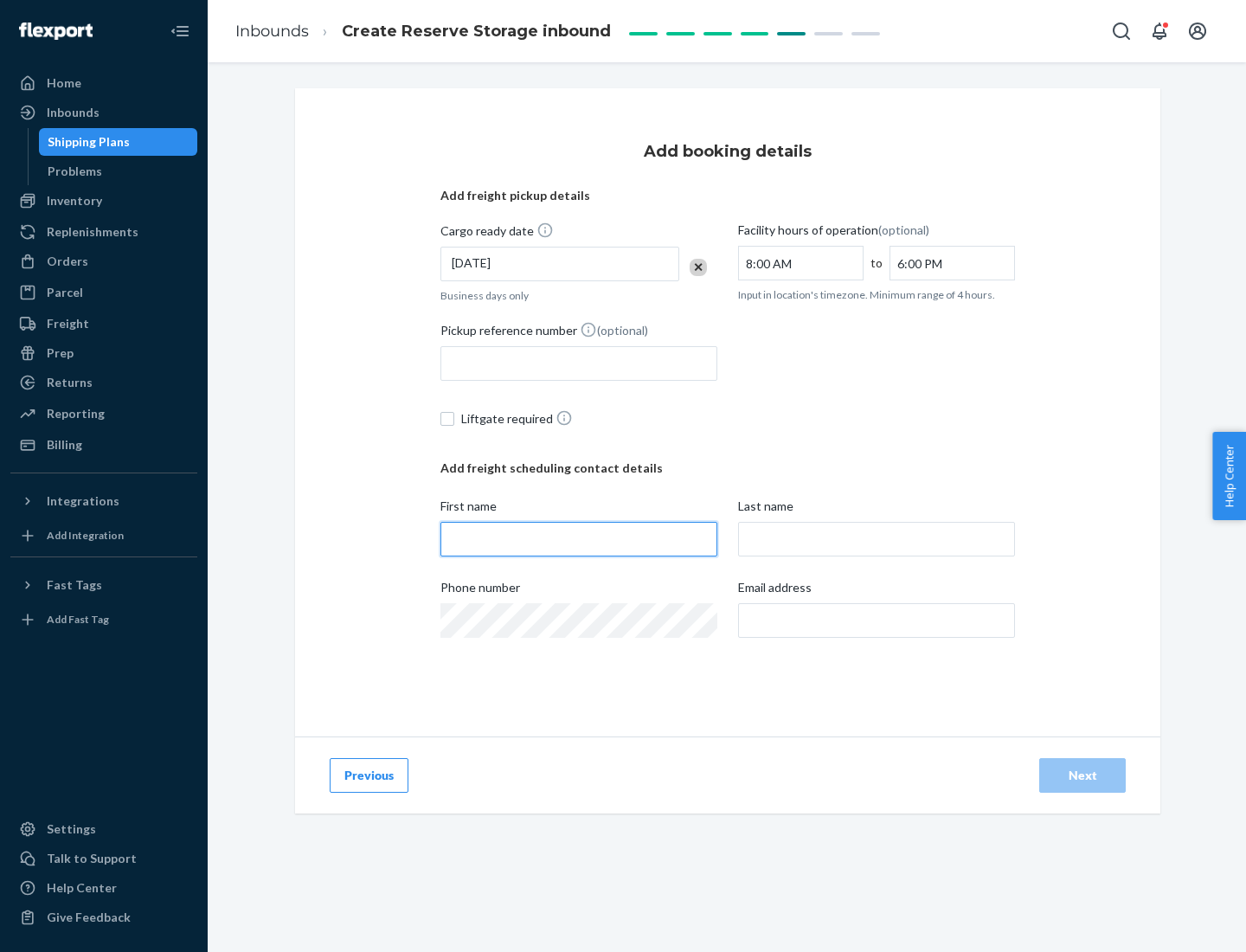
click at [579, 539] on input "First name" at bounding box center [579, 539] width 277 height 35
type input "[PERSON_NAME]"
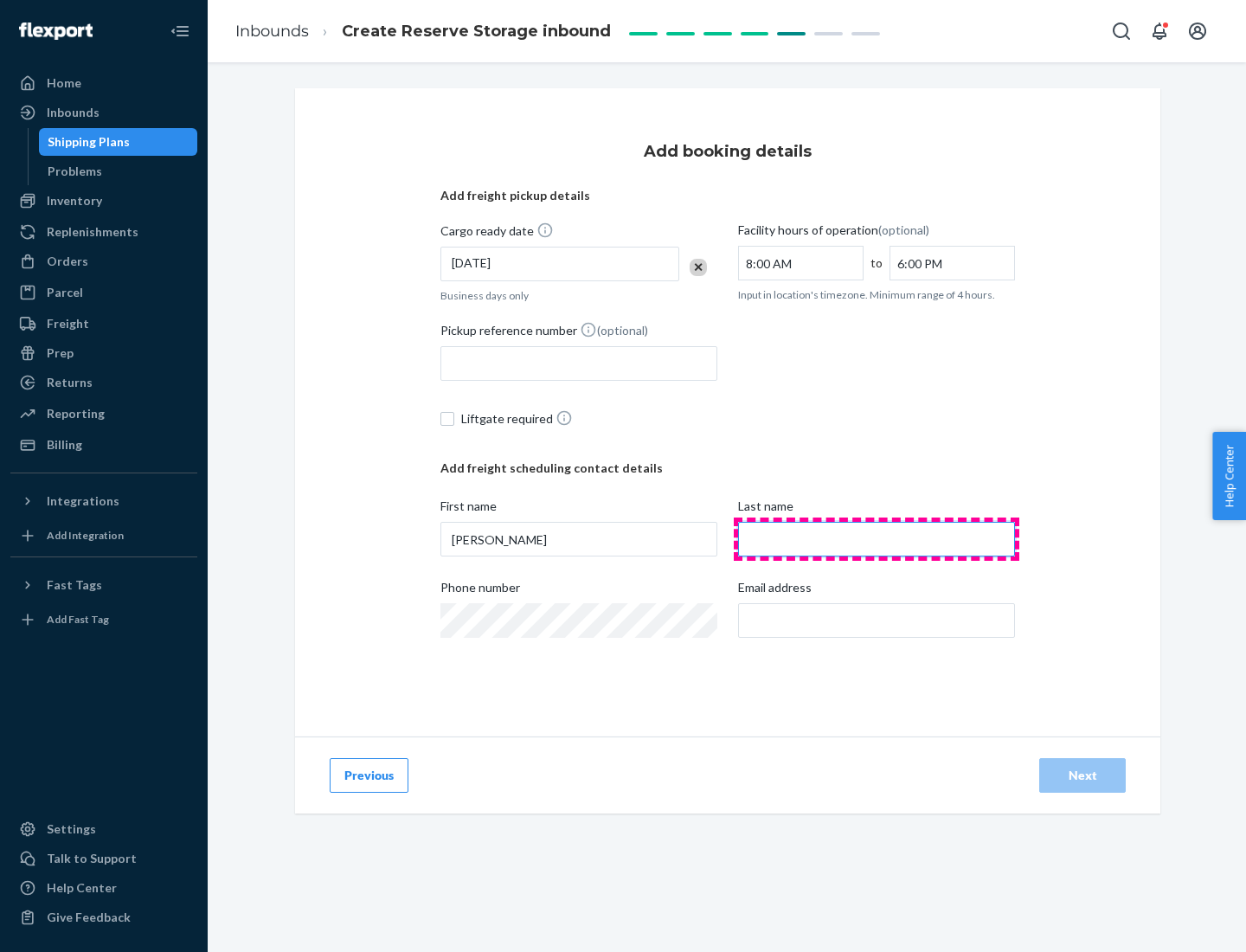
click at [877, 539] on input "Last name" at bounding box center [876, 539] width 277 height 35
type input "Doe"
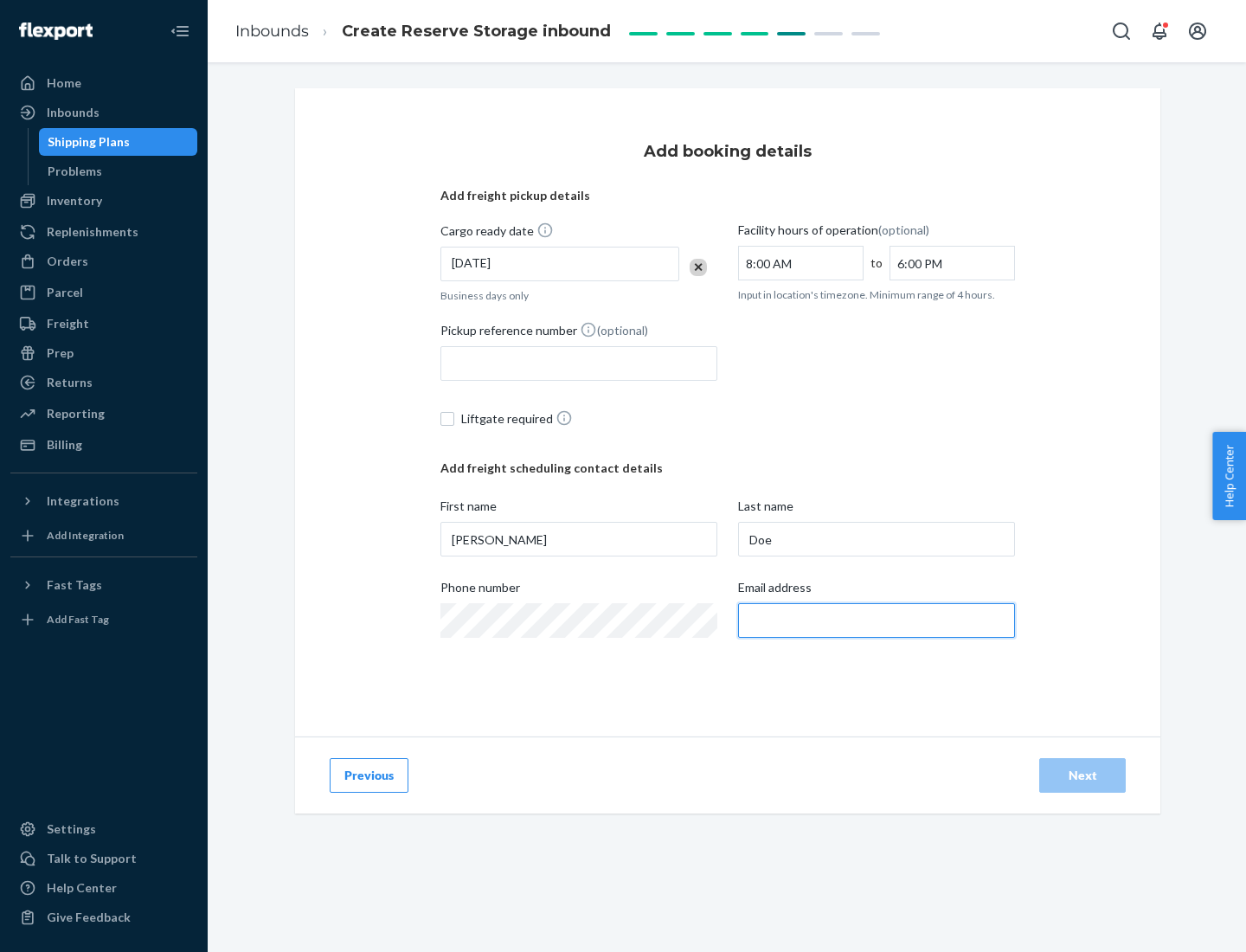
click at [877, 620] on input "Email address" at bounding box center [876, 620] width 277 height 35
type input "[EMAIL_ADDRESS][DOMAIN_NAME]"
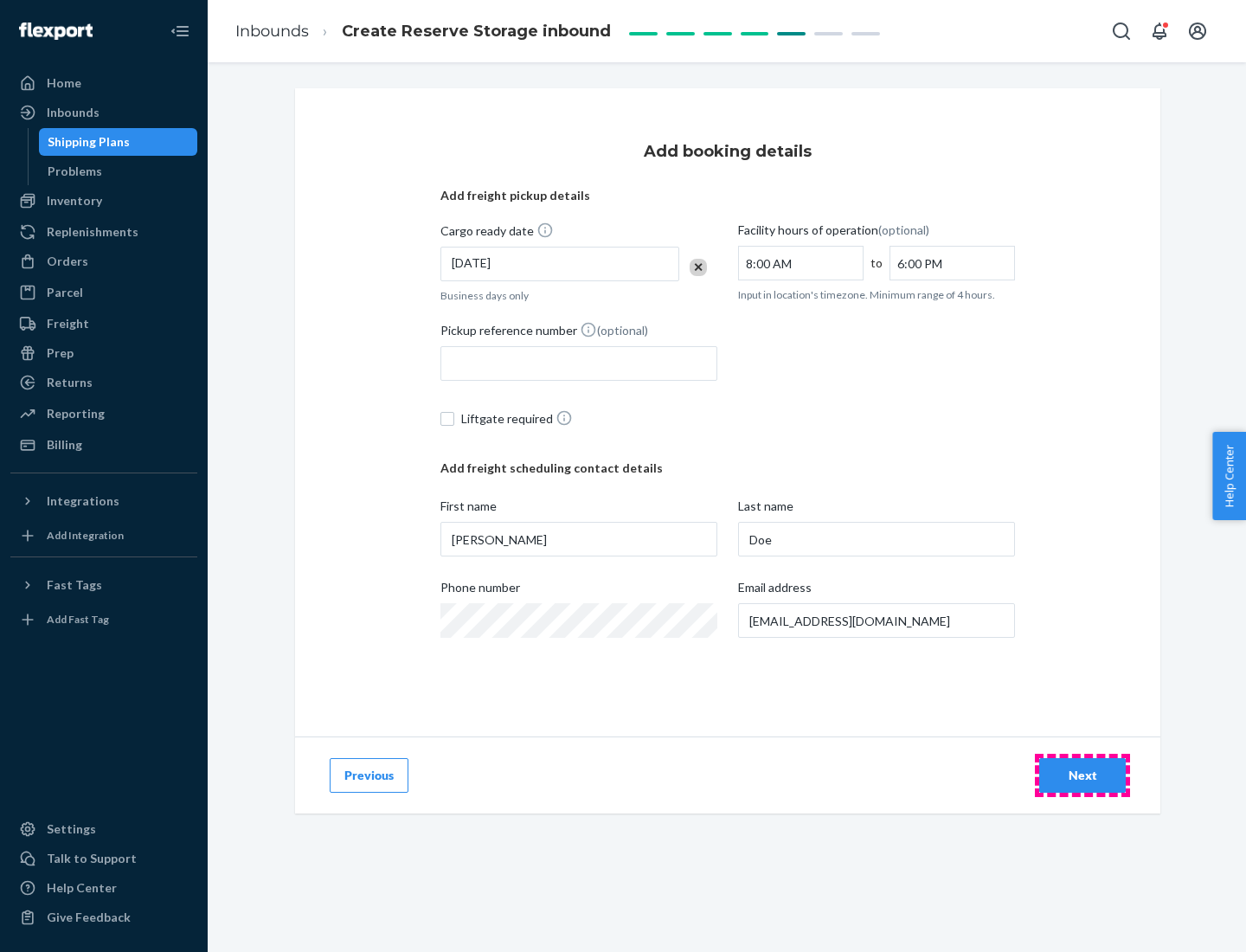
click at [1082, 775] on div "Next" at bounding box center [1082, 775] width 57 height 17
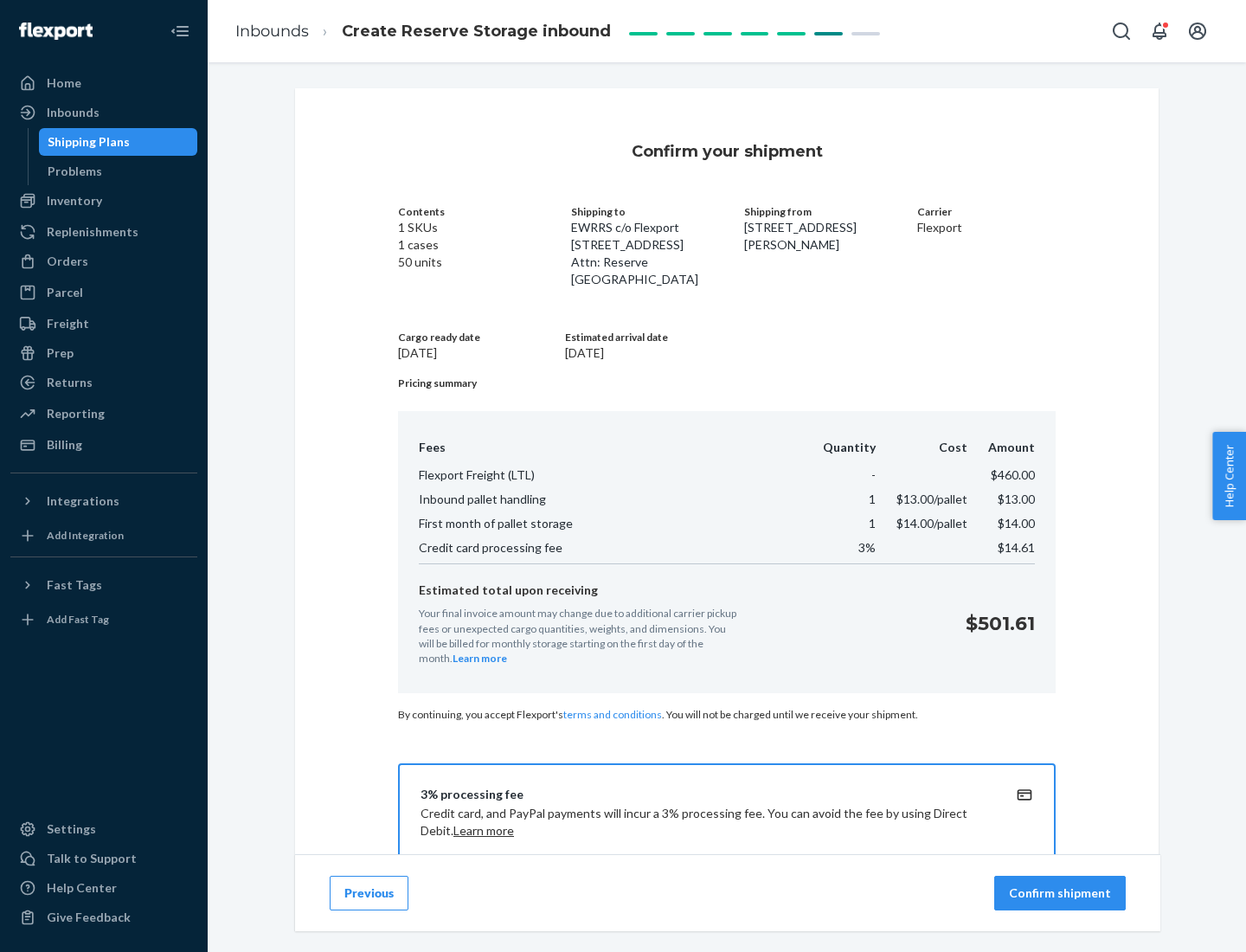
scroll to position [249, 0]
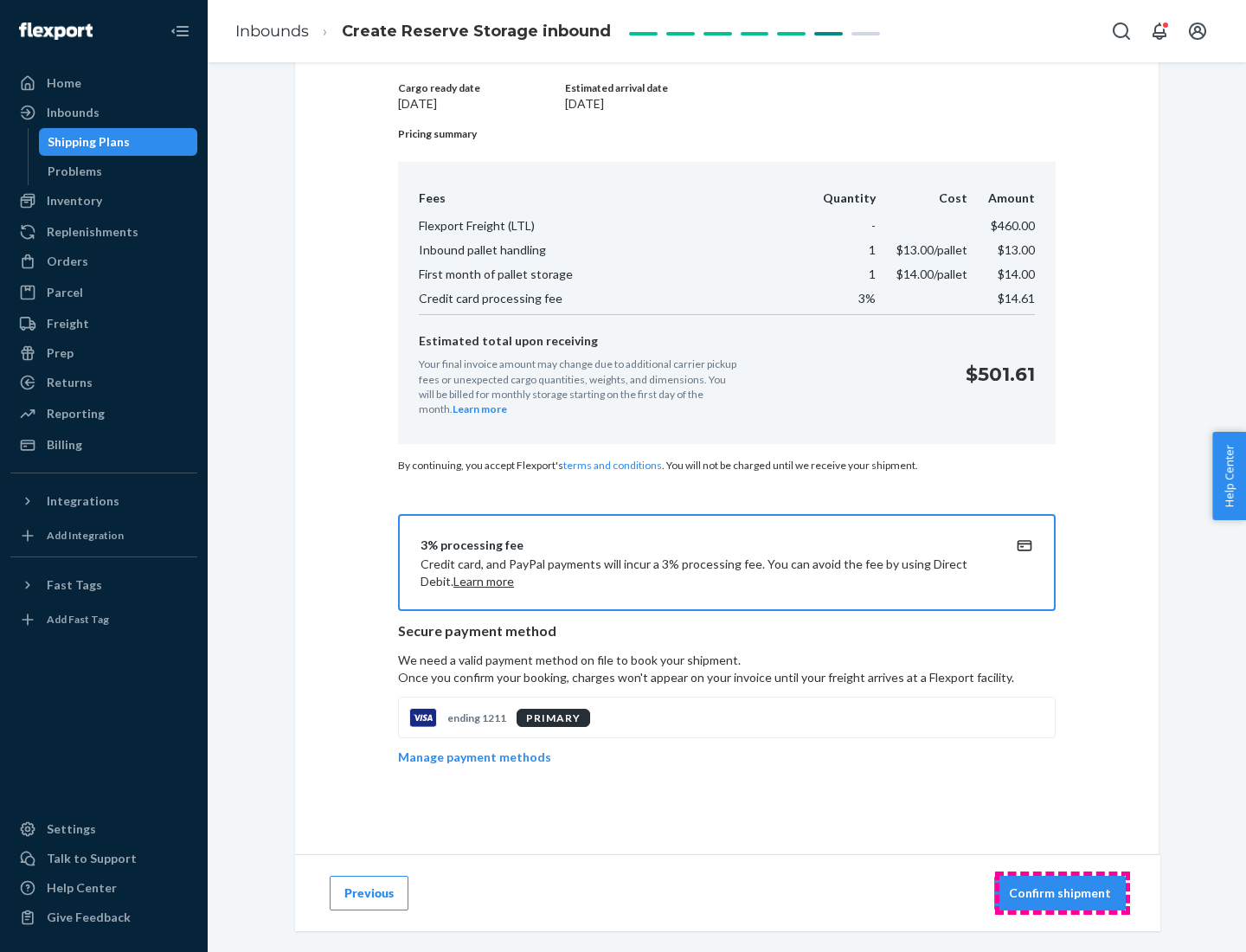
click at [1062, 893] on p "Confirm shipment" at bounding box center [1060, 893] width 102 height 17
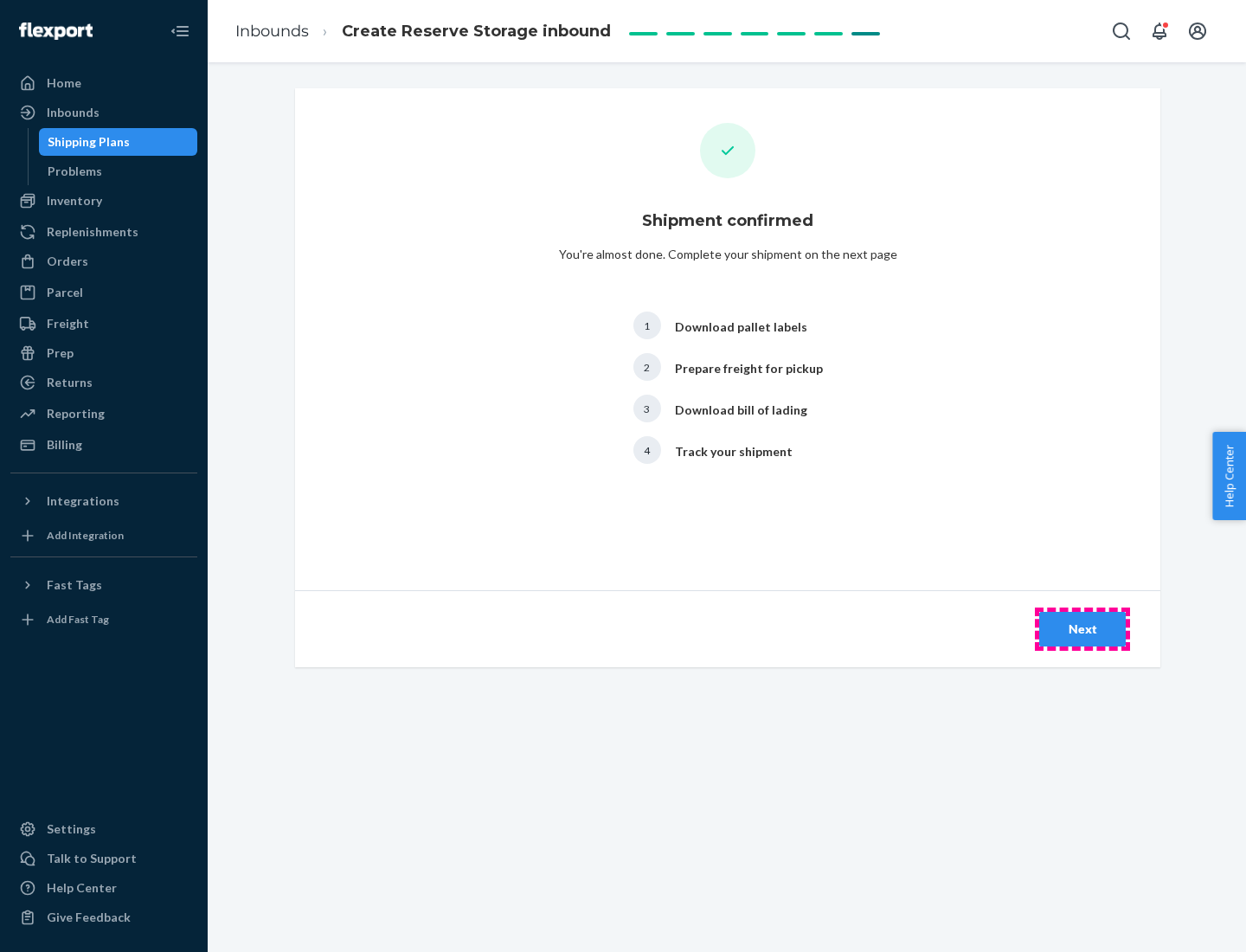
click at [1082, 629] on div "Next" at bounding box center [1082, 629] width 57 height 17
